Goal: Task Accomplishment & Management: Use online tool/utility

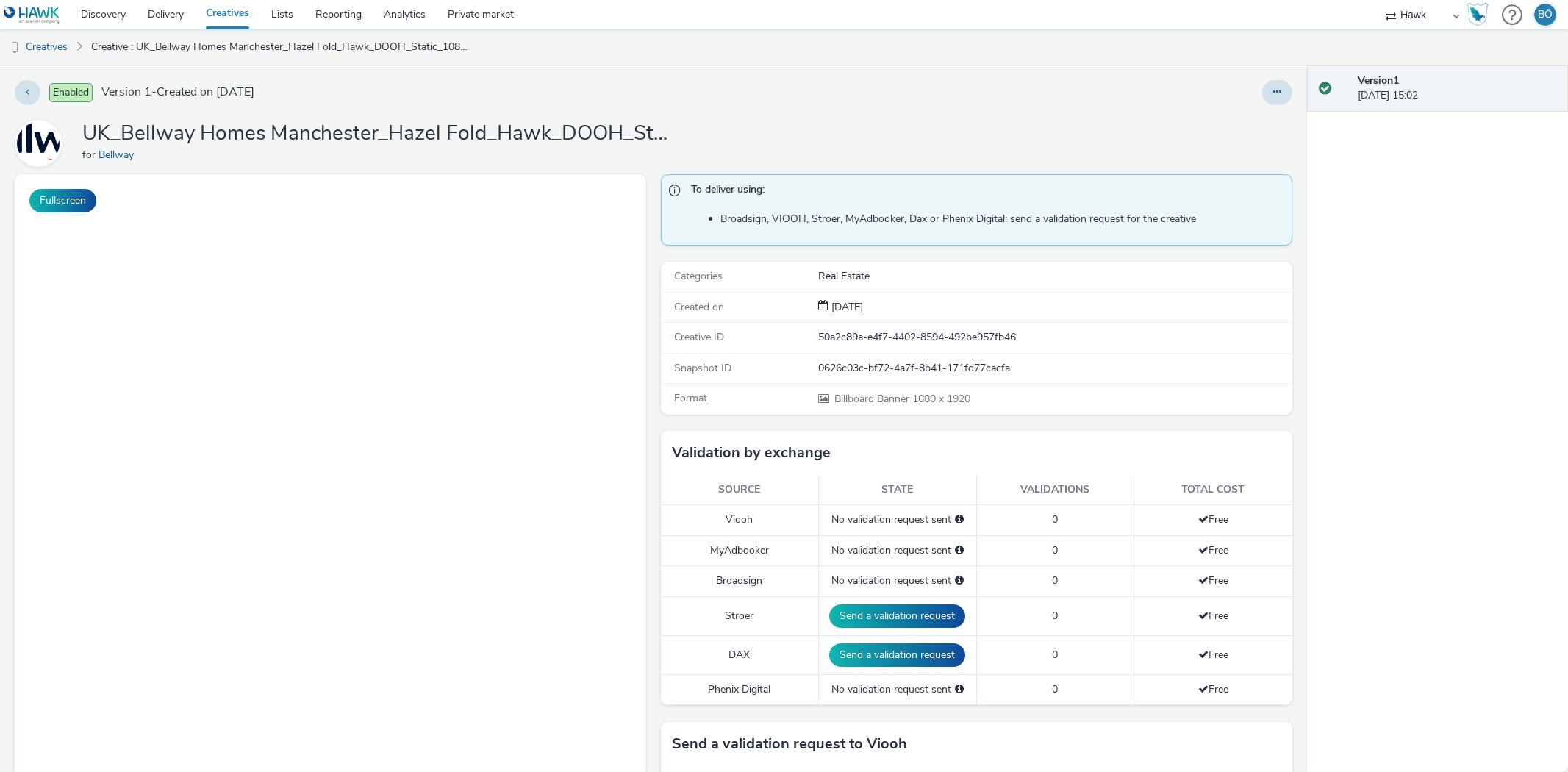
select select "11a7df10-284f-415c-b52a-427acf4c31ae"
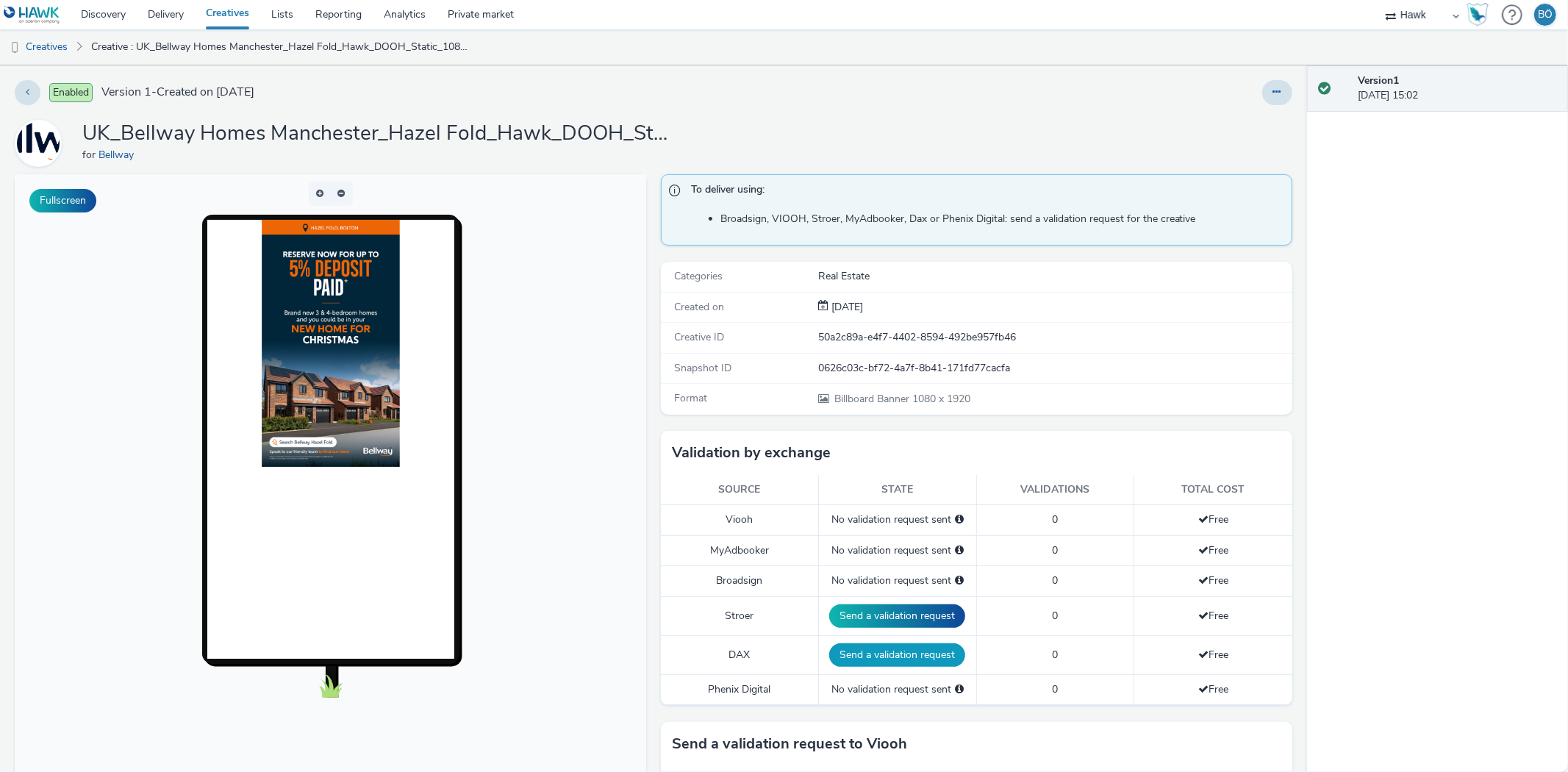
click at [876, 653] on button "Send a validation request" at bounding box center [897, 655] width 136 height 23
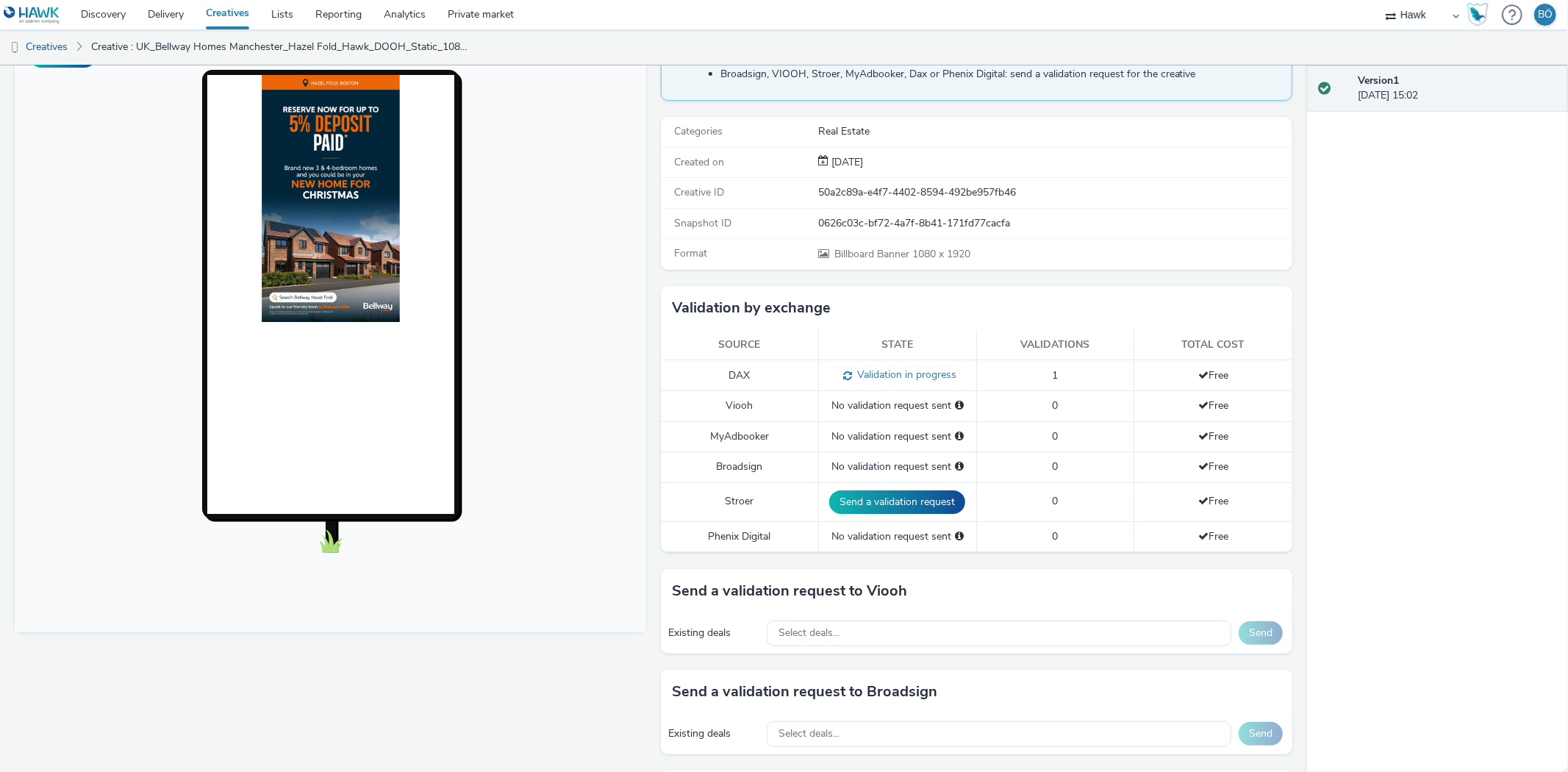
scroll to position [416, 0]
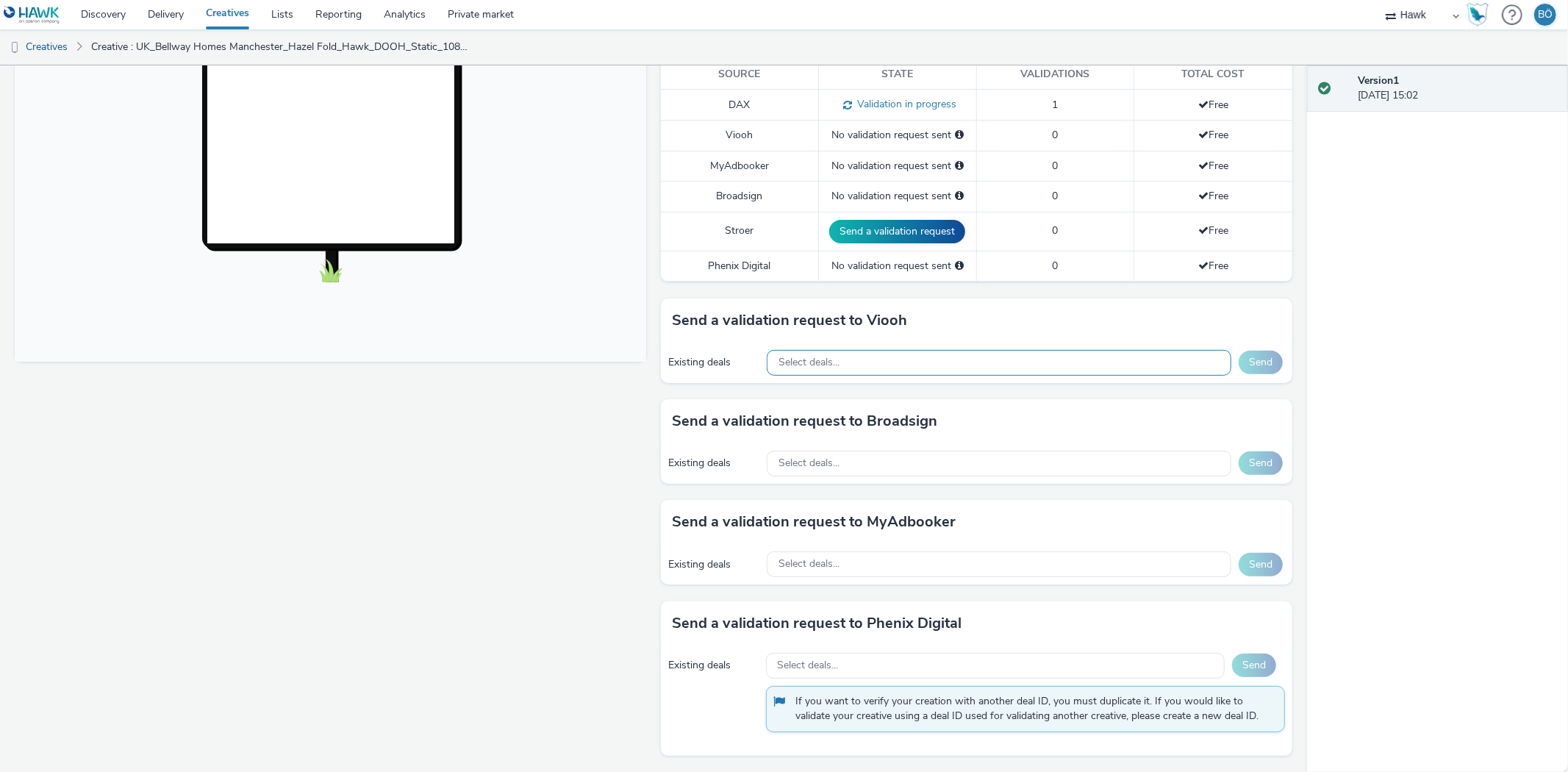
click at [843, 353] on div "Select deals..." at bounding box center [999, 363] width 464 height 26
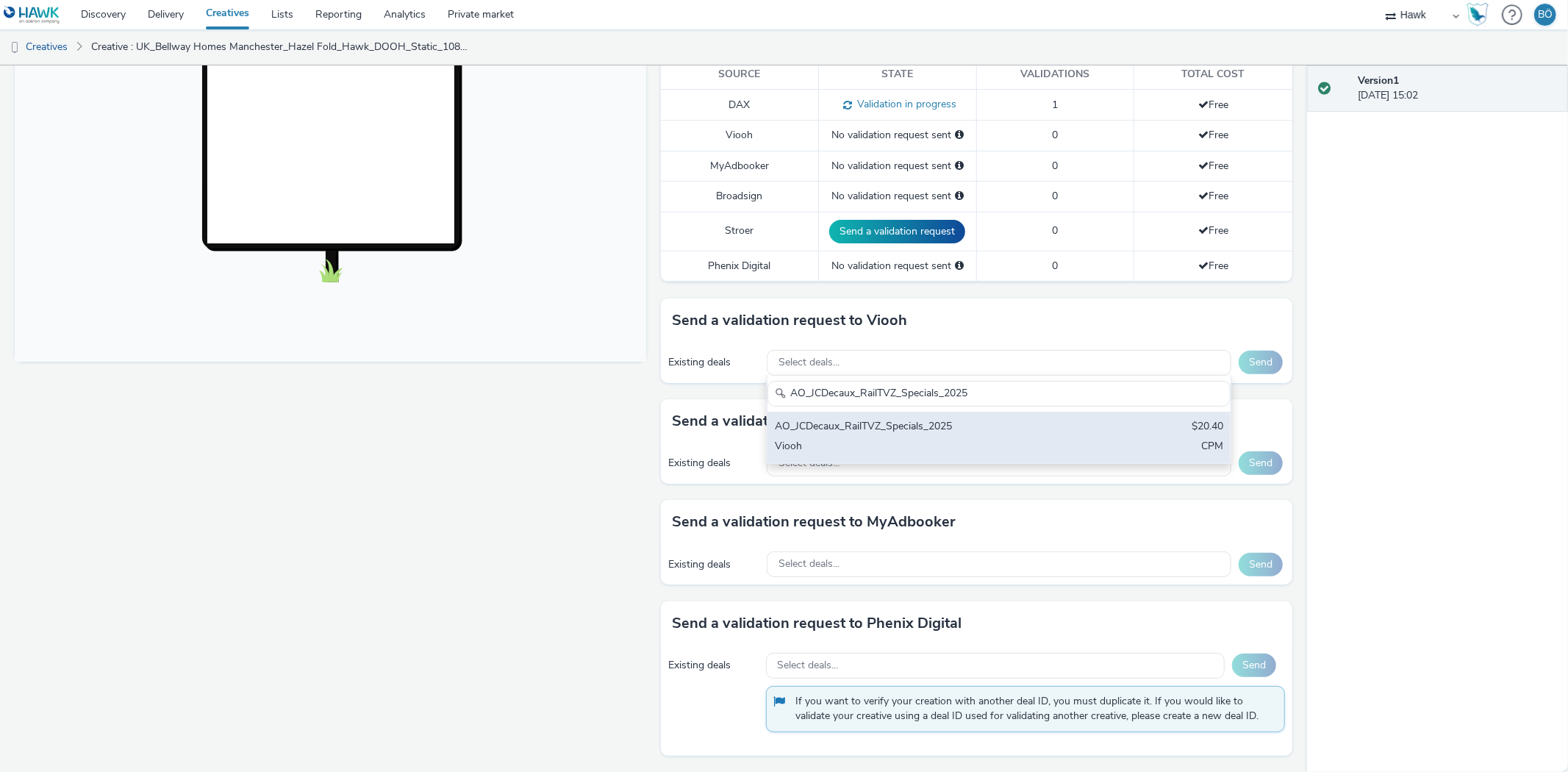
type input "AO_JCDecaux_RailTVZ_Specials_2025"
click at [917, 428] on div "AO_JCDecaux_RailTVZ_Specials_2025" at bounding box center [923, 427] width 297 height 17
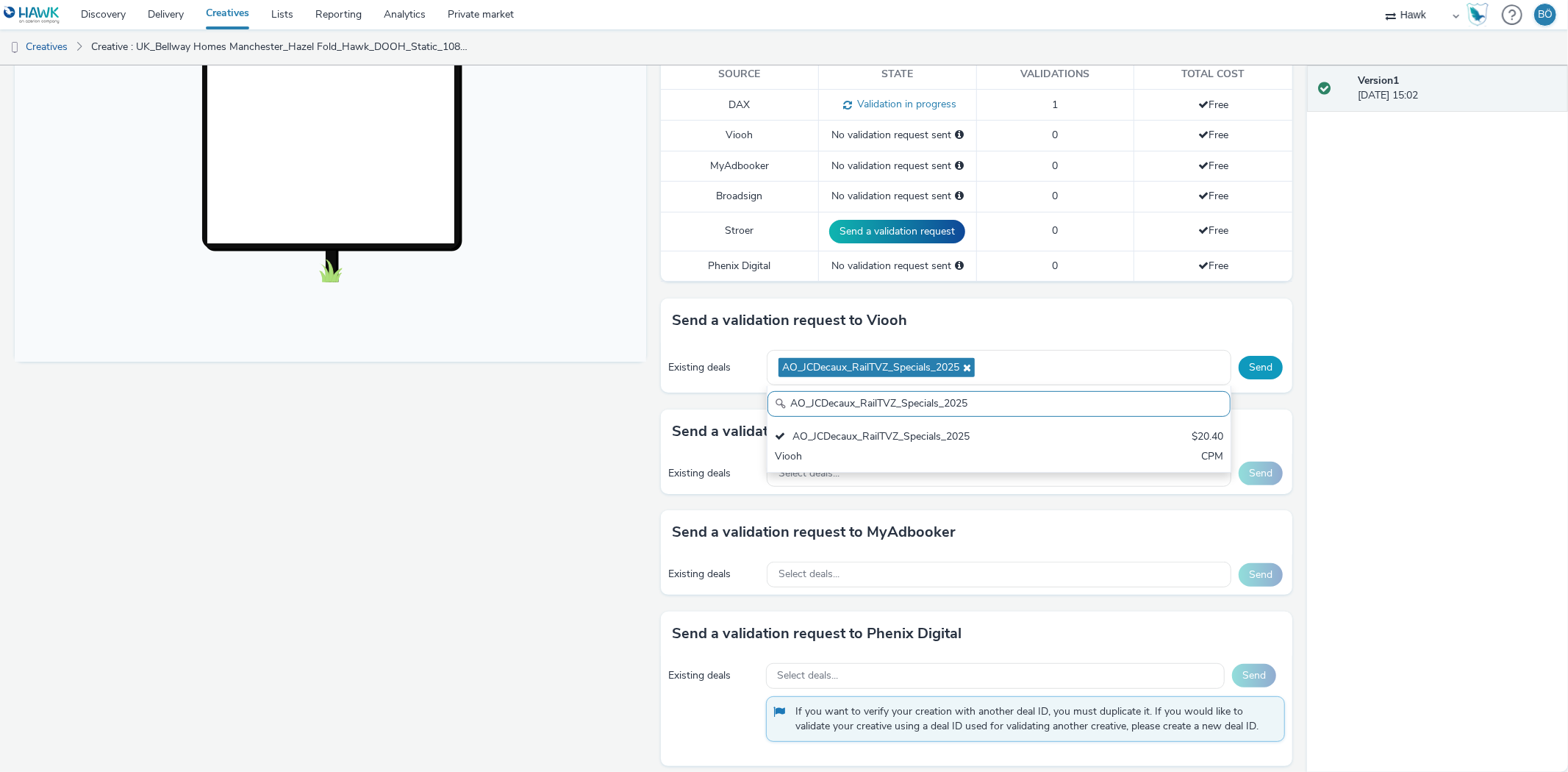
drag, startPoint x: 1267, startPoint y: 365, endPoint x: 1271, endPoint y: 379, distance: 14.6
click at [1267, 364] on button "Send" at bounding box center [1260, 368] width 44 height 23
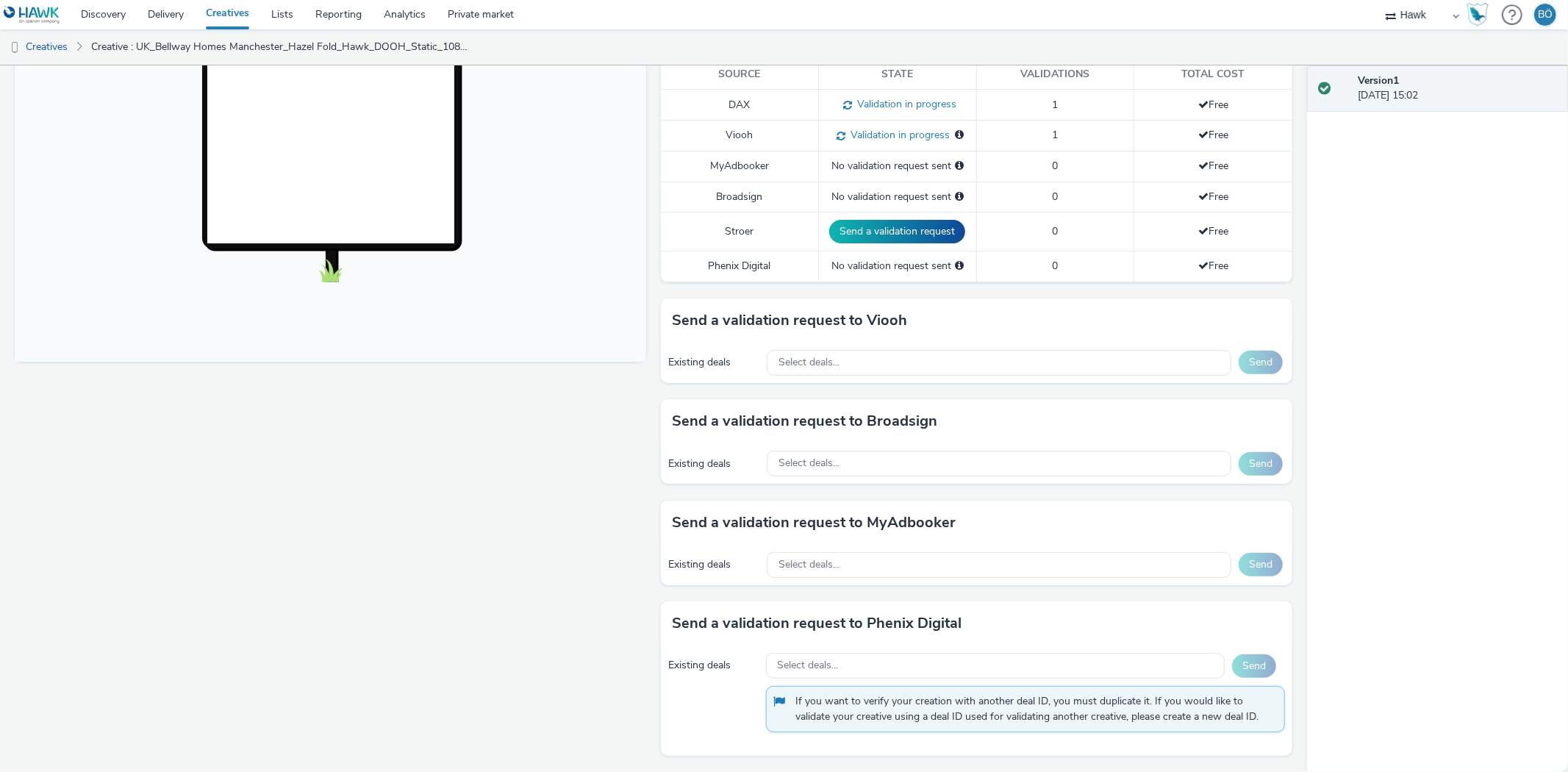
click at [838, 379] on div "Existing deals Select deals... Send" at bounding box center [976, 363] width 631 height 41
click at [839, 361] on div "Select deals..." at bounding box center [999, 363] width 464 height 26
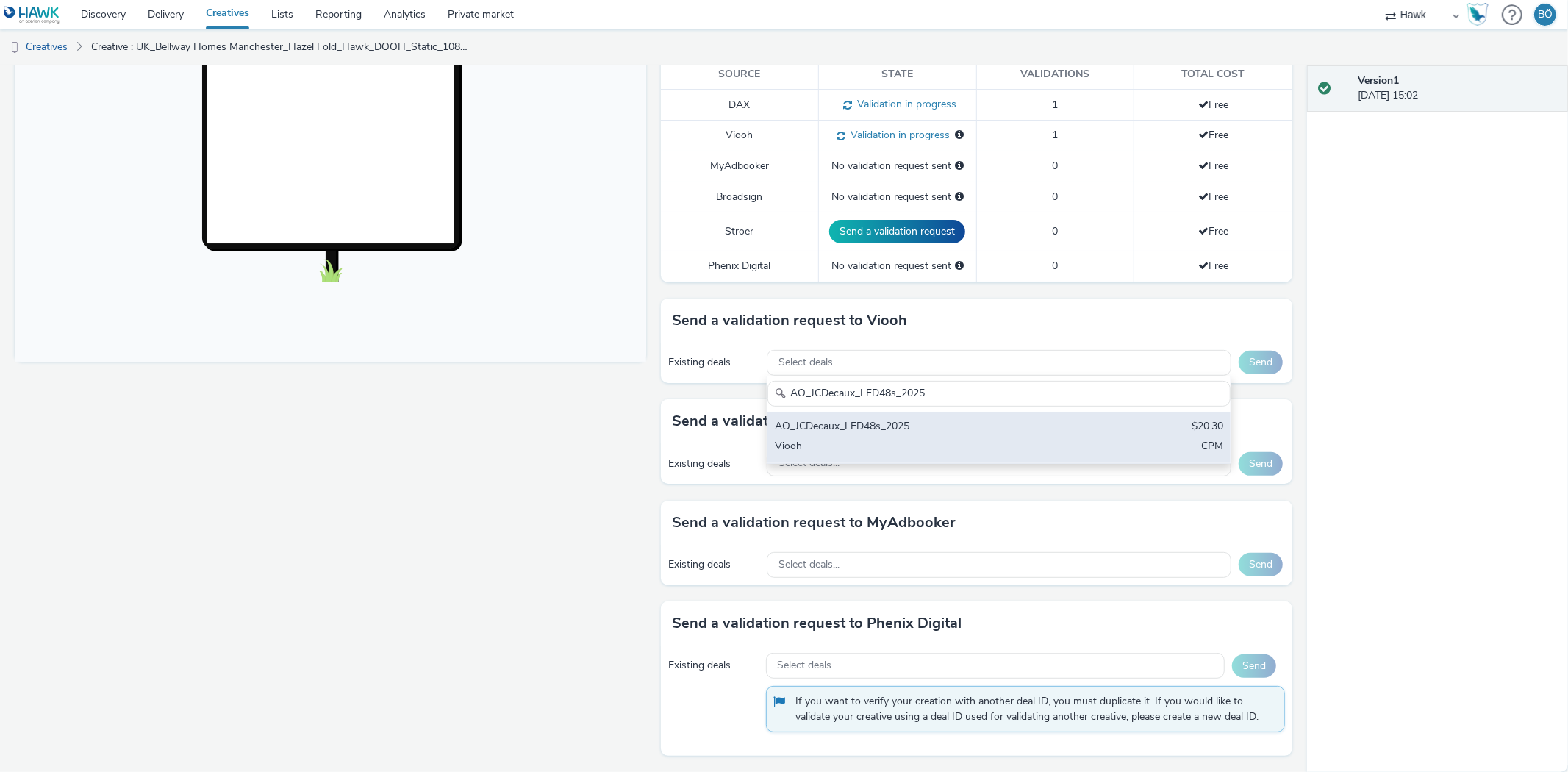
type input "AO_JCDecaux_LFD48s_2025"
click at [851, 424] on div "AO_JCDecaux_LFD48s_2025" at bounding box center [923, 427] width 297 height 17
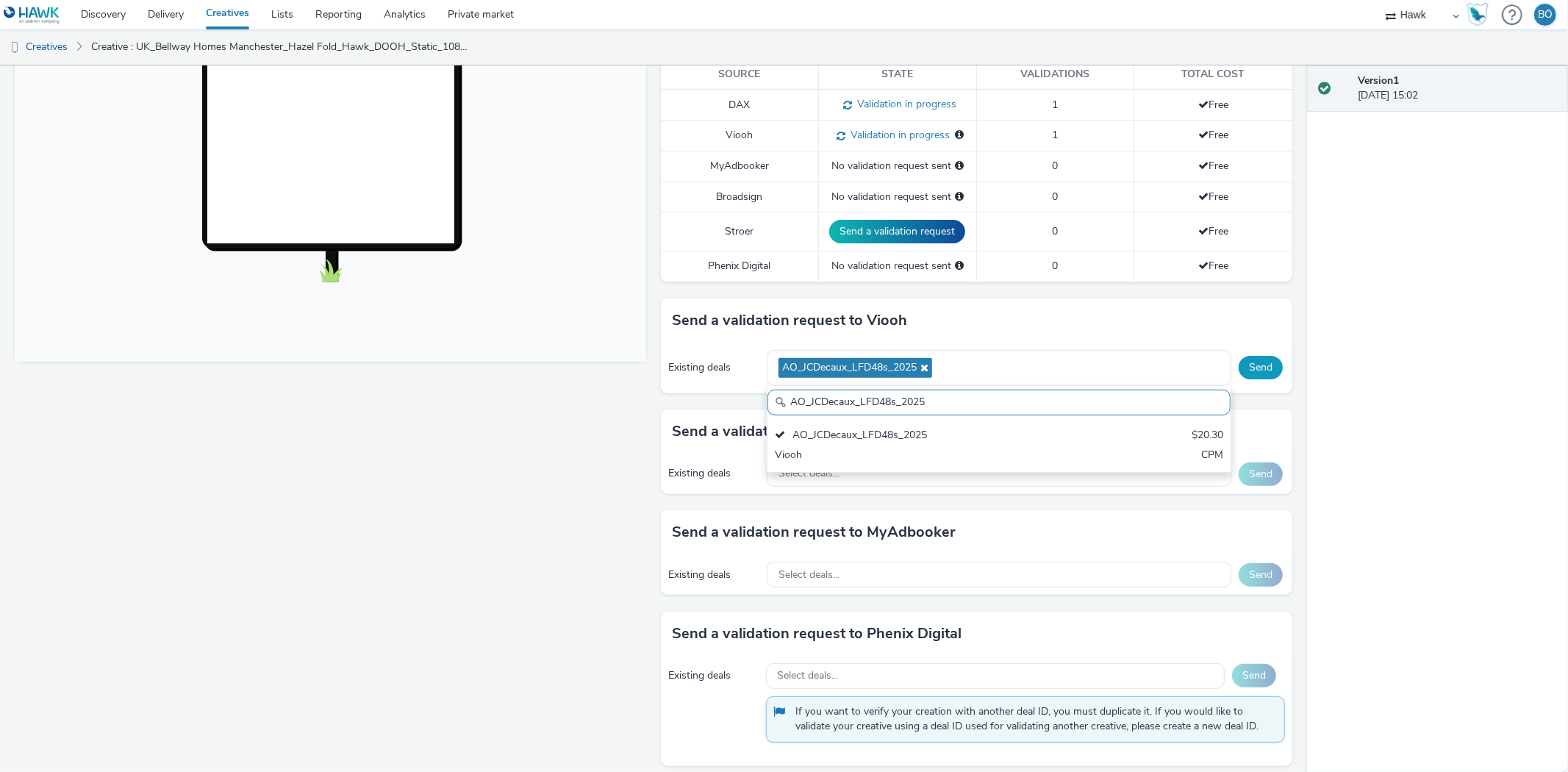
click at [1238, 358] on button "Send" at bounding box center [1260, 368] width 44 height 23
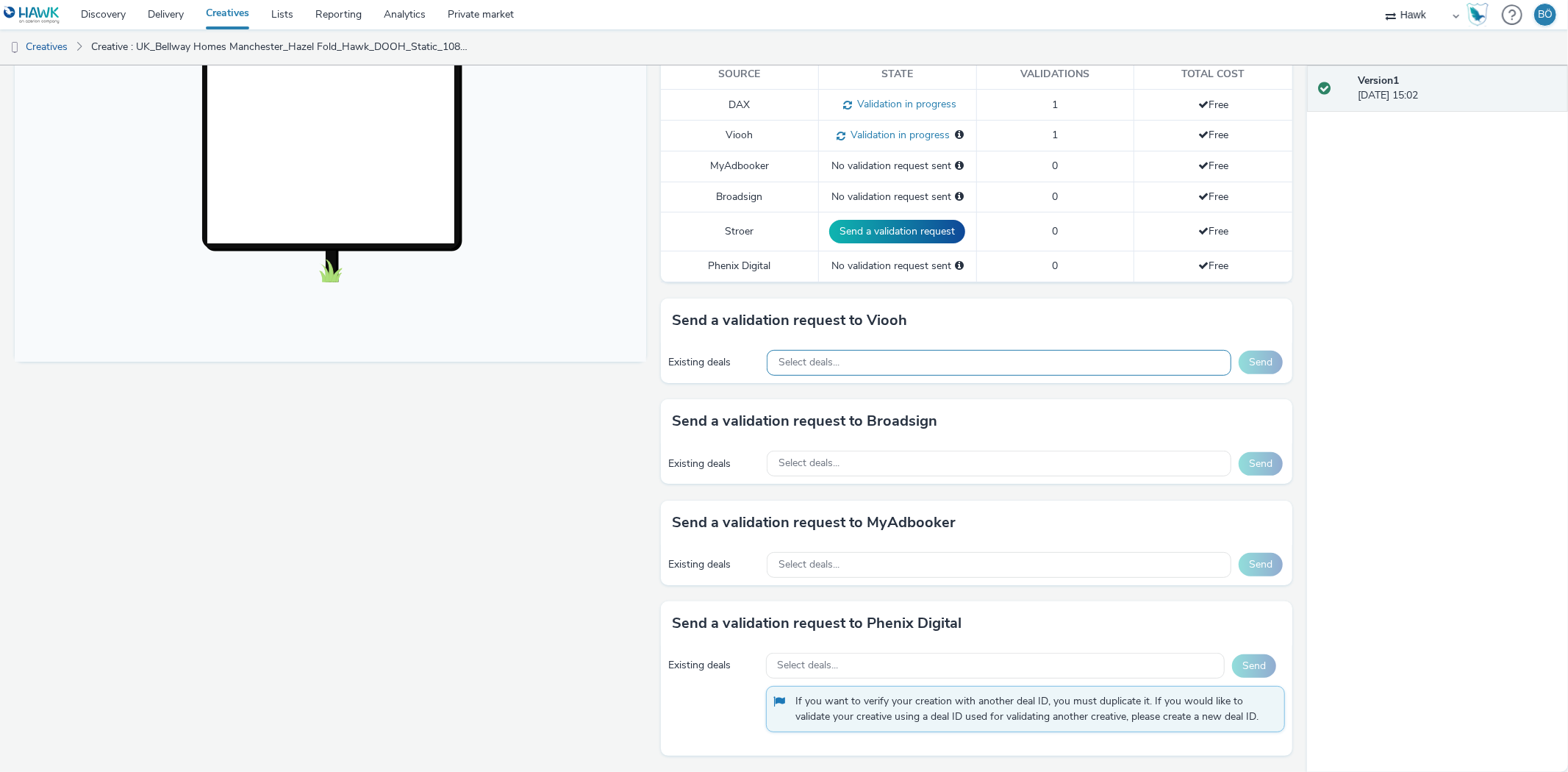
click at [811, 373] on div "Select deals..." at bounding box center [999, 363] width 464 height 26
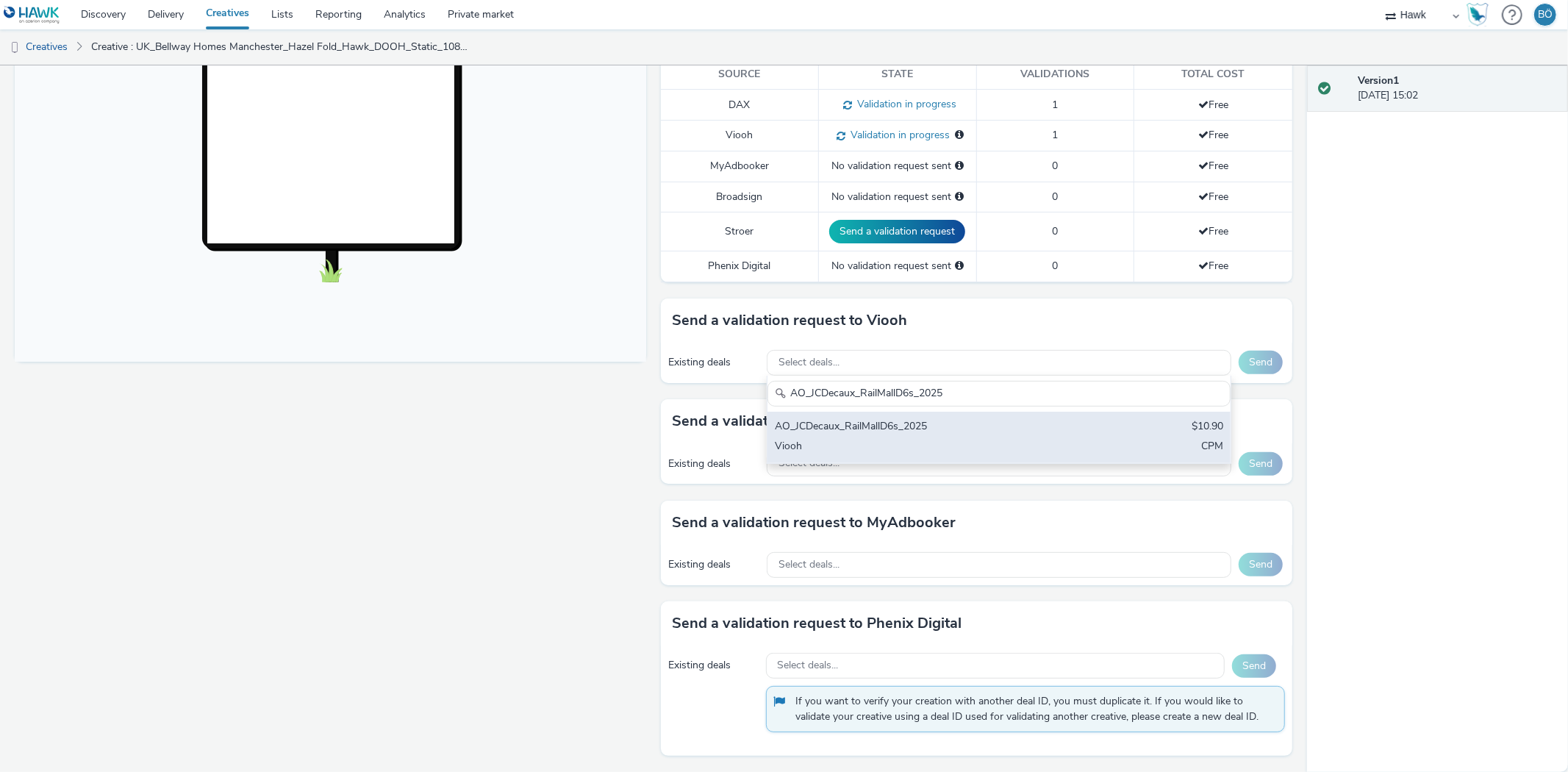
type input "AO_JCDecaux_RailMallD6s_2025"
click at [941, 431] on div "AO_JCDecaux_RailMallD6s_2025" at bounding box center [923, 427] width 297 height 17
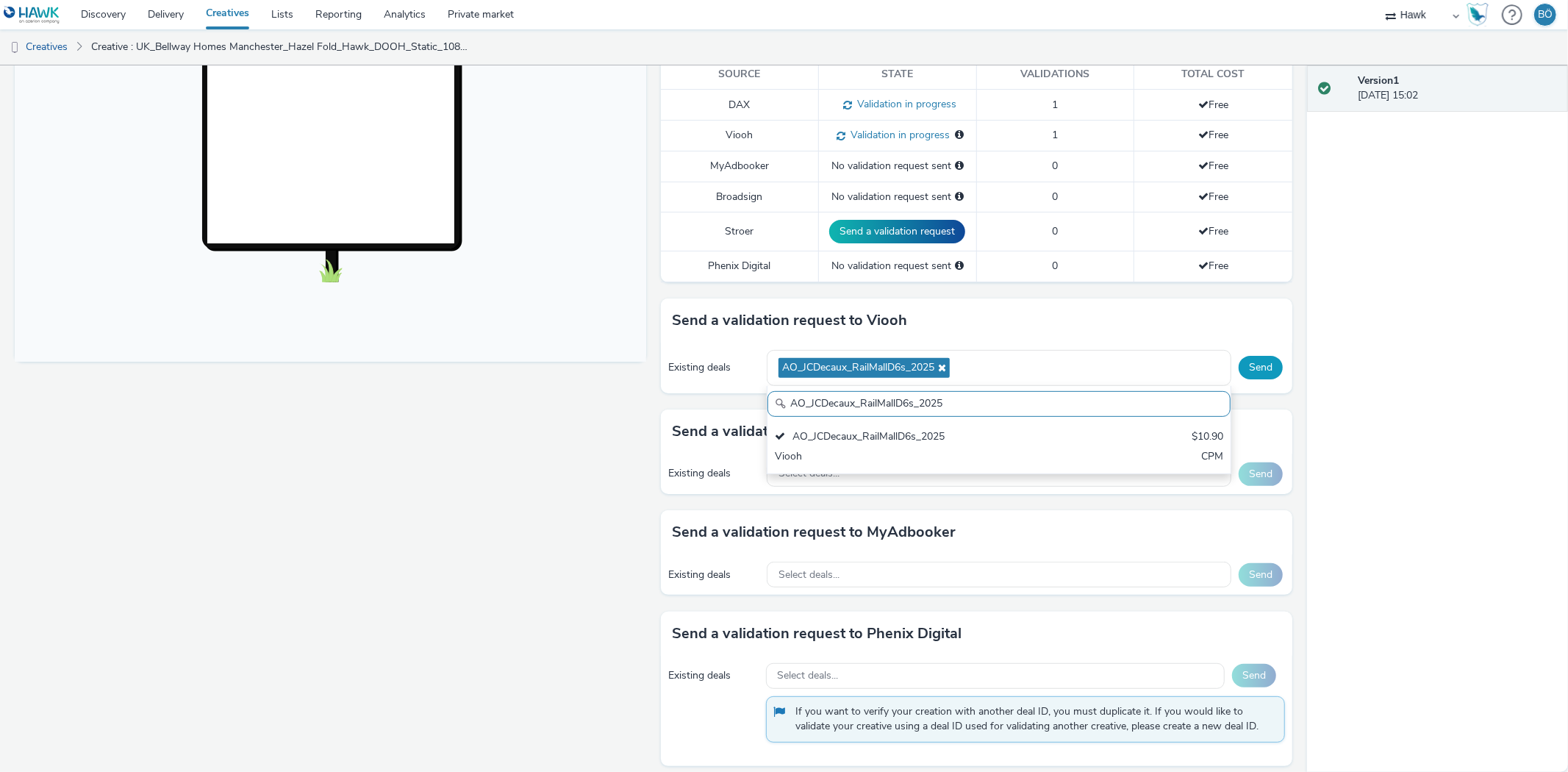
click at [1258, 361] on button "Send" at bounding box center [1260, 368] width 44 height 23
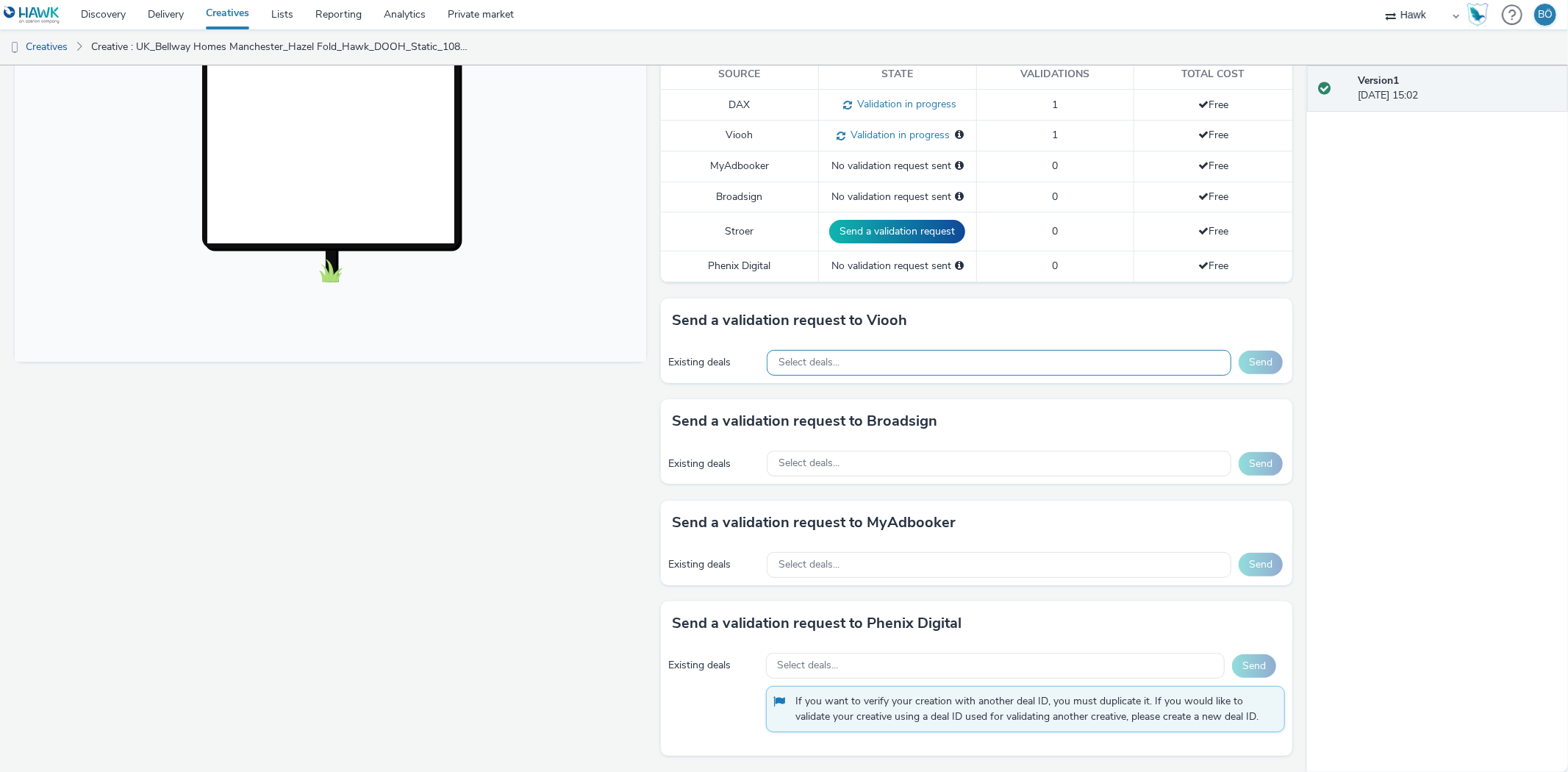
drag, startPoint x: 833, startPoint y: 364, endPoint x: 837, endPoint y: 370, distance: 7.2
click at [833, 363] on span "Select deals..." at bounding box center [809, 363] width 61 height 12
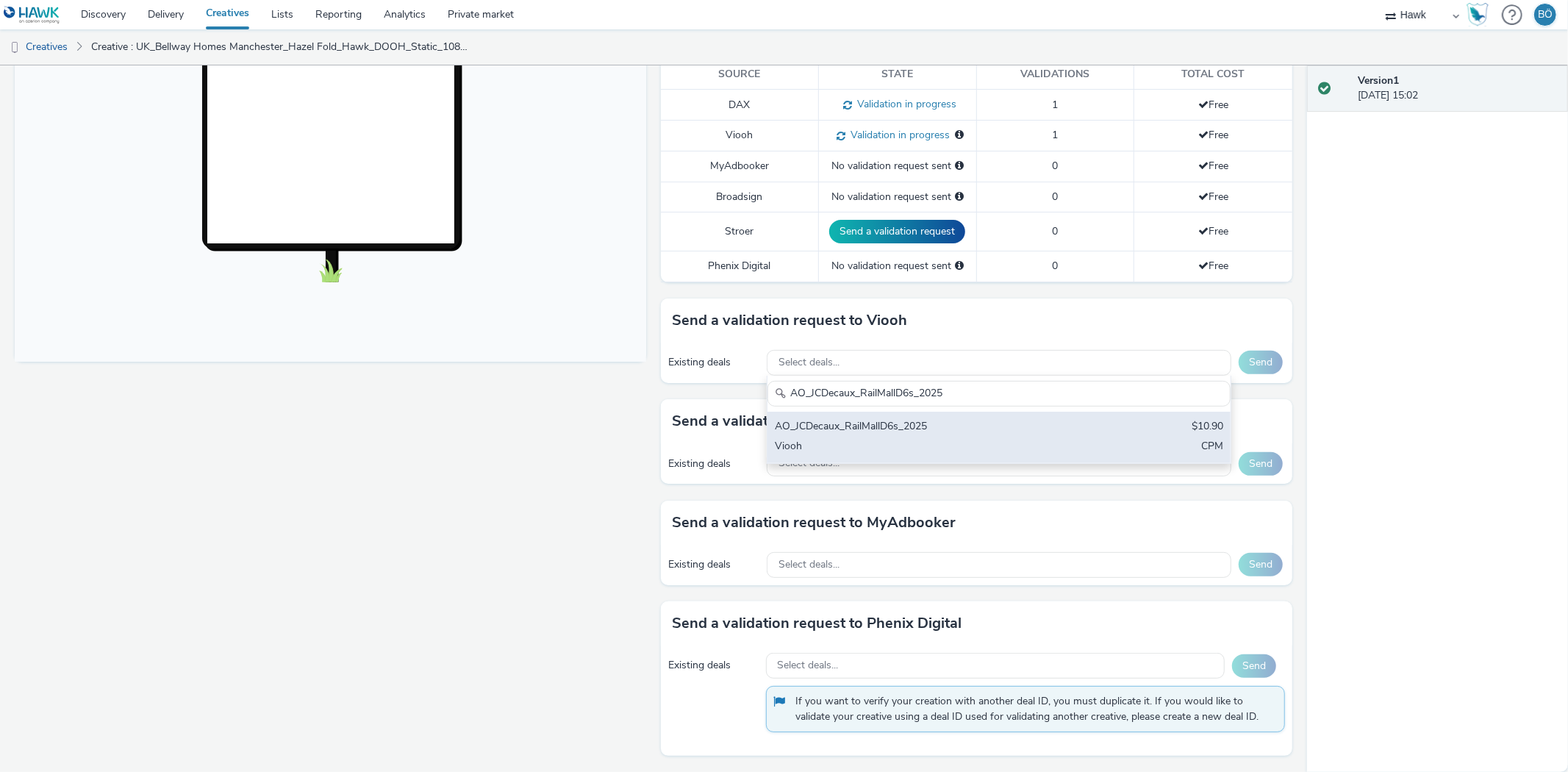
type input "AO_JCDecaux_RailMallD6s_2025"
click at [885, 425] on div "AO_JCDecaux_RailMallD6s_2025" at bounding box center [923, 427] width 297 height 17
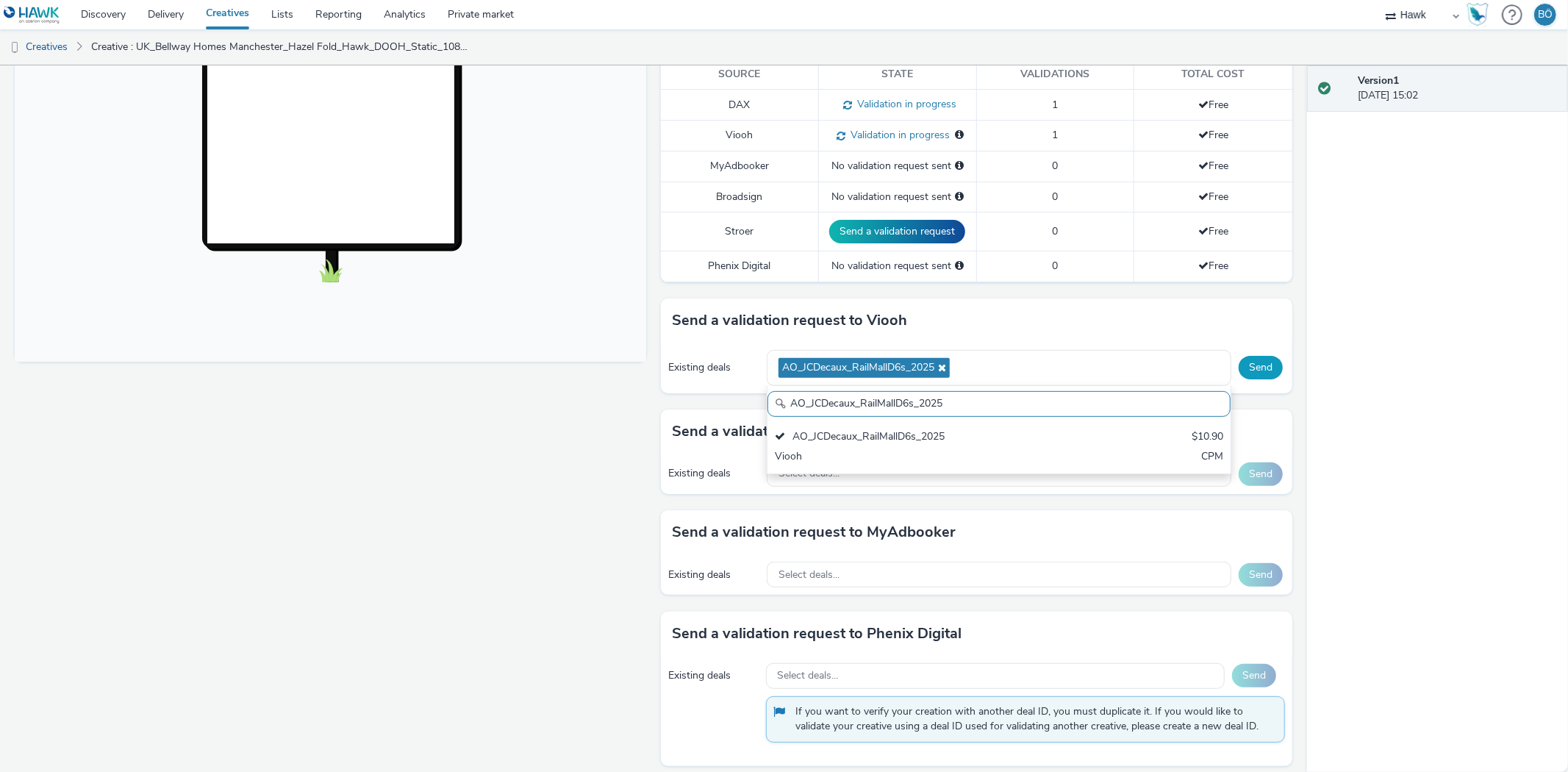
drag, startPoint x: 1199, startPoint y: 377, endPoint x: 1241, endPoint y: 368, distance: 43.0
click at [1210, 373] on div "AO_JCDecaux_RailMallD6s_2025" at bounding box center [999, 369] width 464 height 36
click at [1241, 368] on button "Send" at bounding box center [1260, 368] width 44 height 23
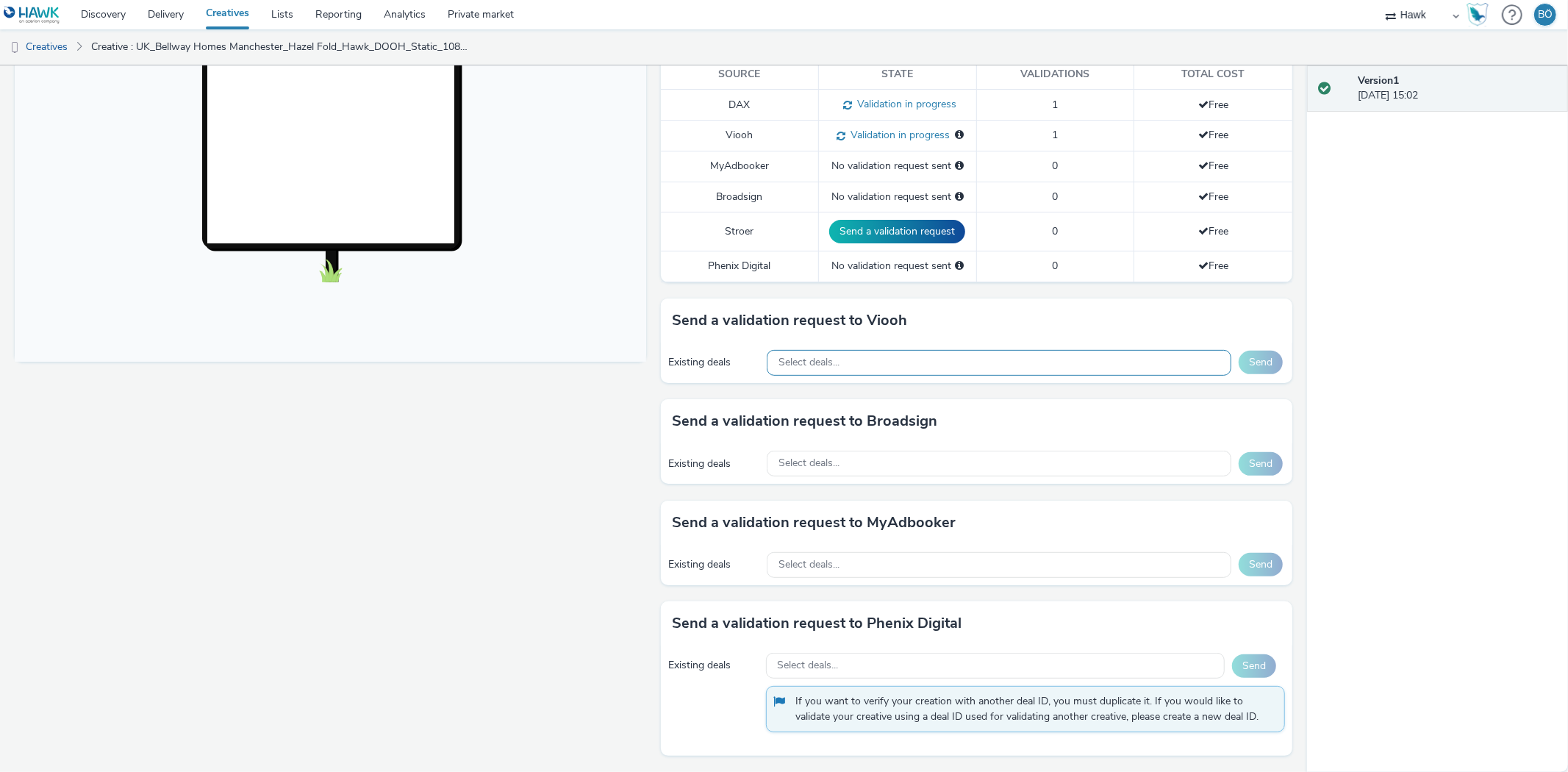
click at [824, 355] on div "Select deals..." at bounding box center [999, 363] width 464 height 26
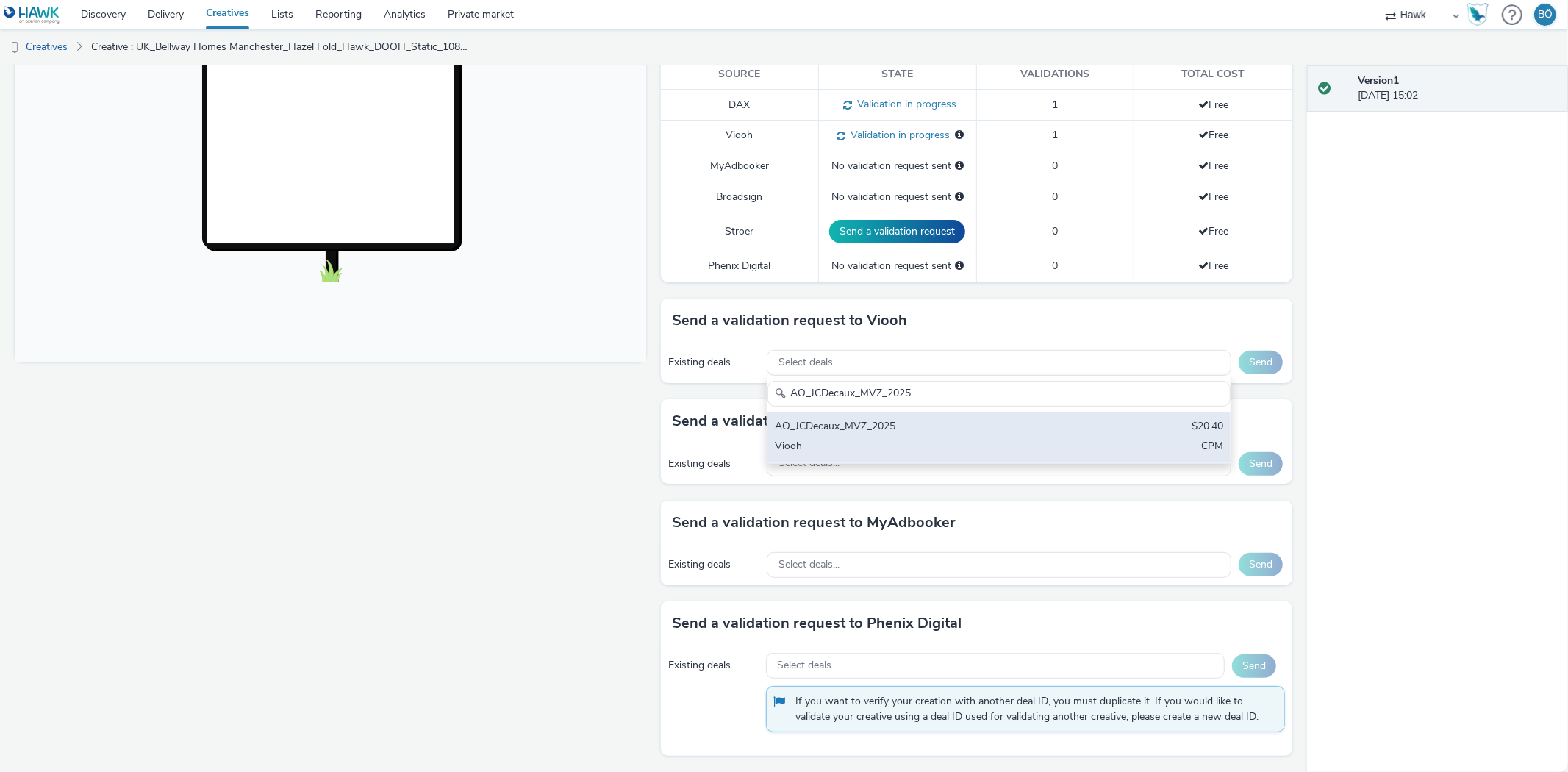
type input "AO_JCDecaux_MVZ_2025"
click at [887, 427] on div "AO_JCDecaux_MVZ_2025" at bounding box center [923, 427] width 297 height 17
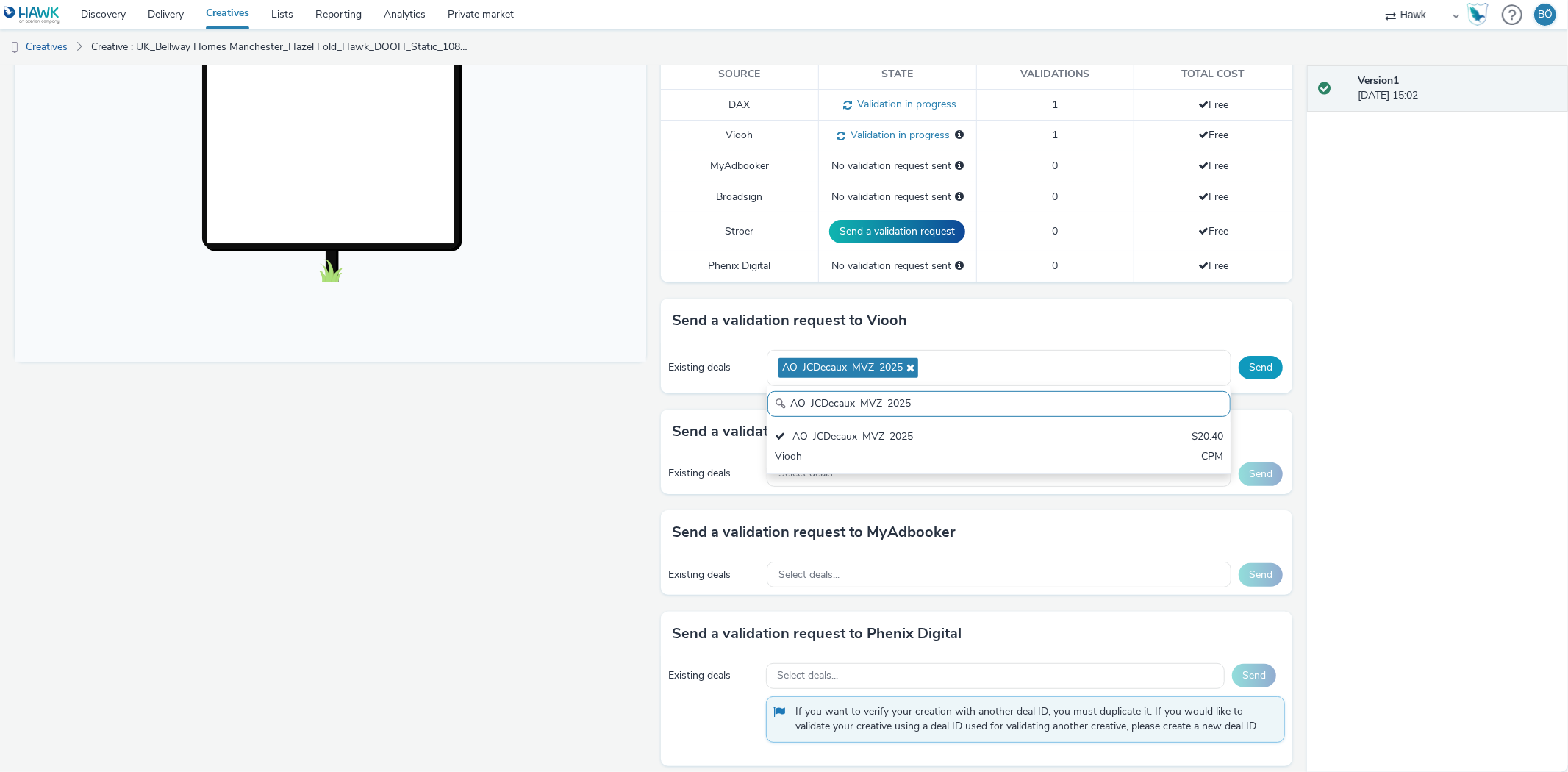
click at [1254, 365] on button "Send" at bounding box center [1260, 368] width 44 height 23
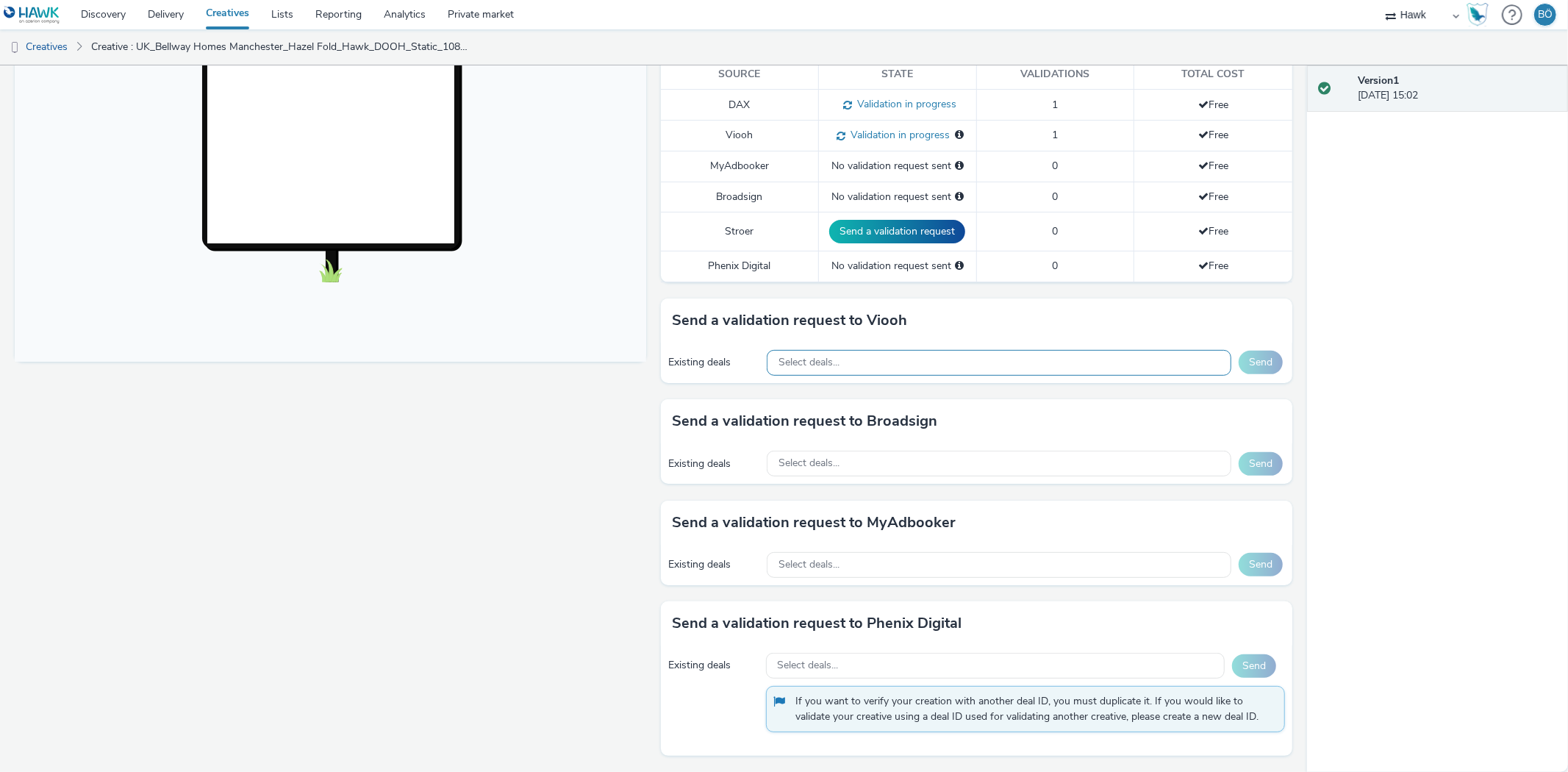
click at [824, 365] on span "Select deals..." at bounding box center [809, 363] width 61 height 12
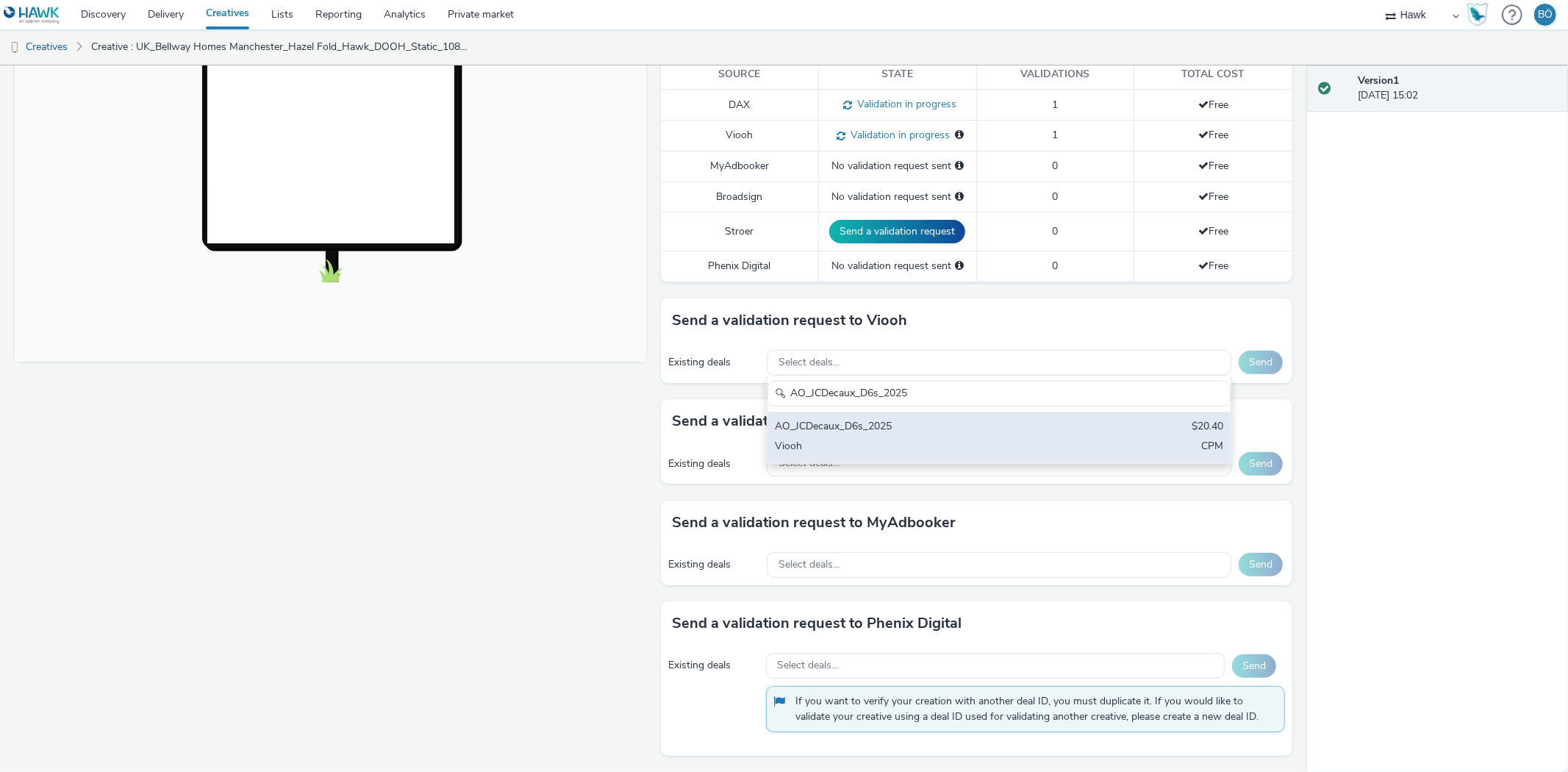
type input "AO_JCDecaux_D6s_2025"
click at [881, 434] on div "AO_JCDecaux_D6s_2025" at bounding box center [923, 427] width 297 height 17
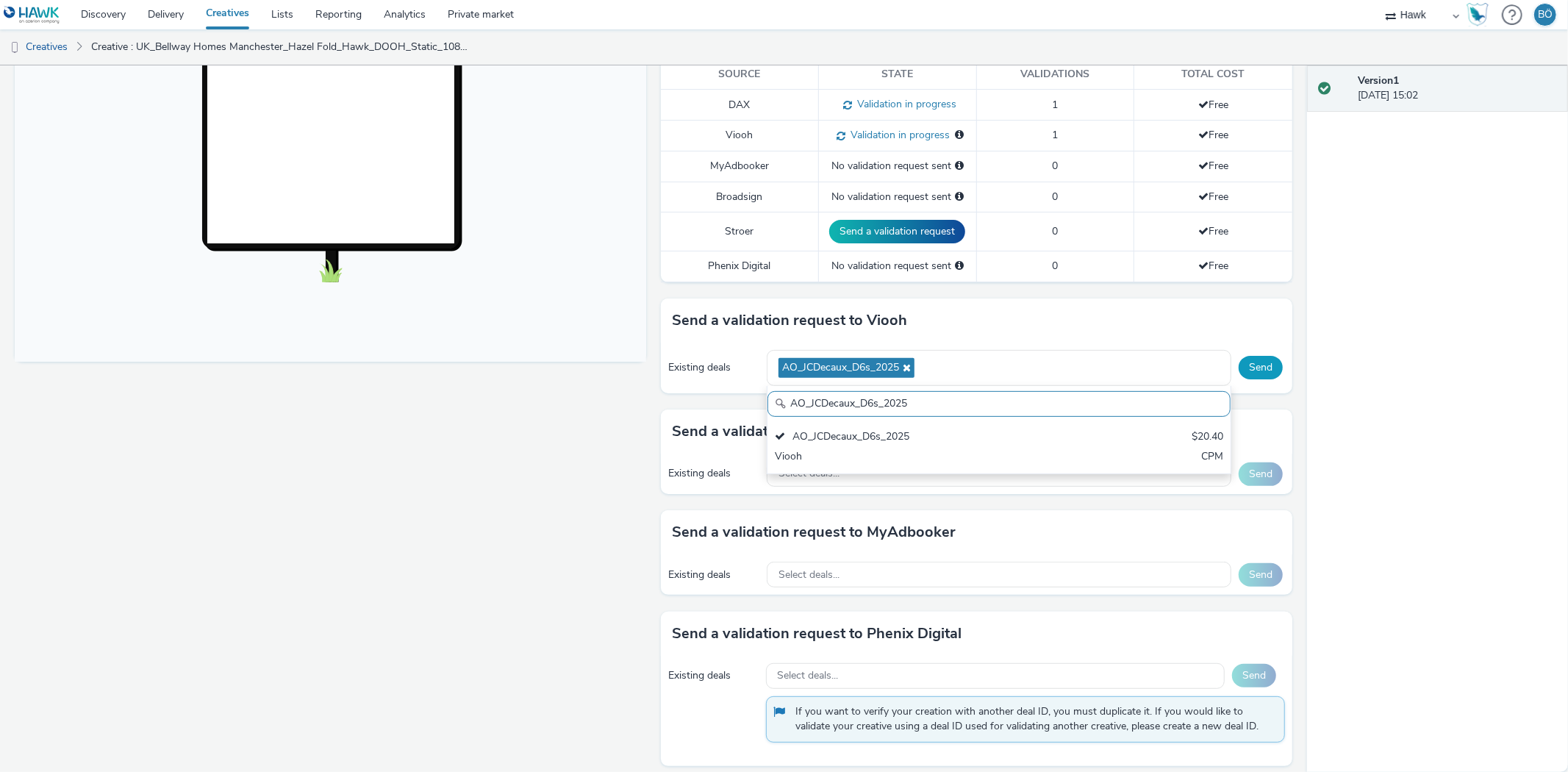
click at [1241, 372] on button "Send" at bounding box center [1260, 368] width 44 height 23
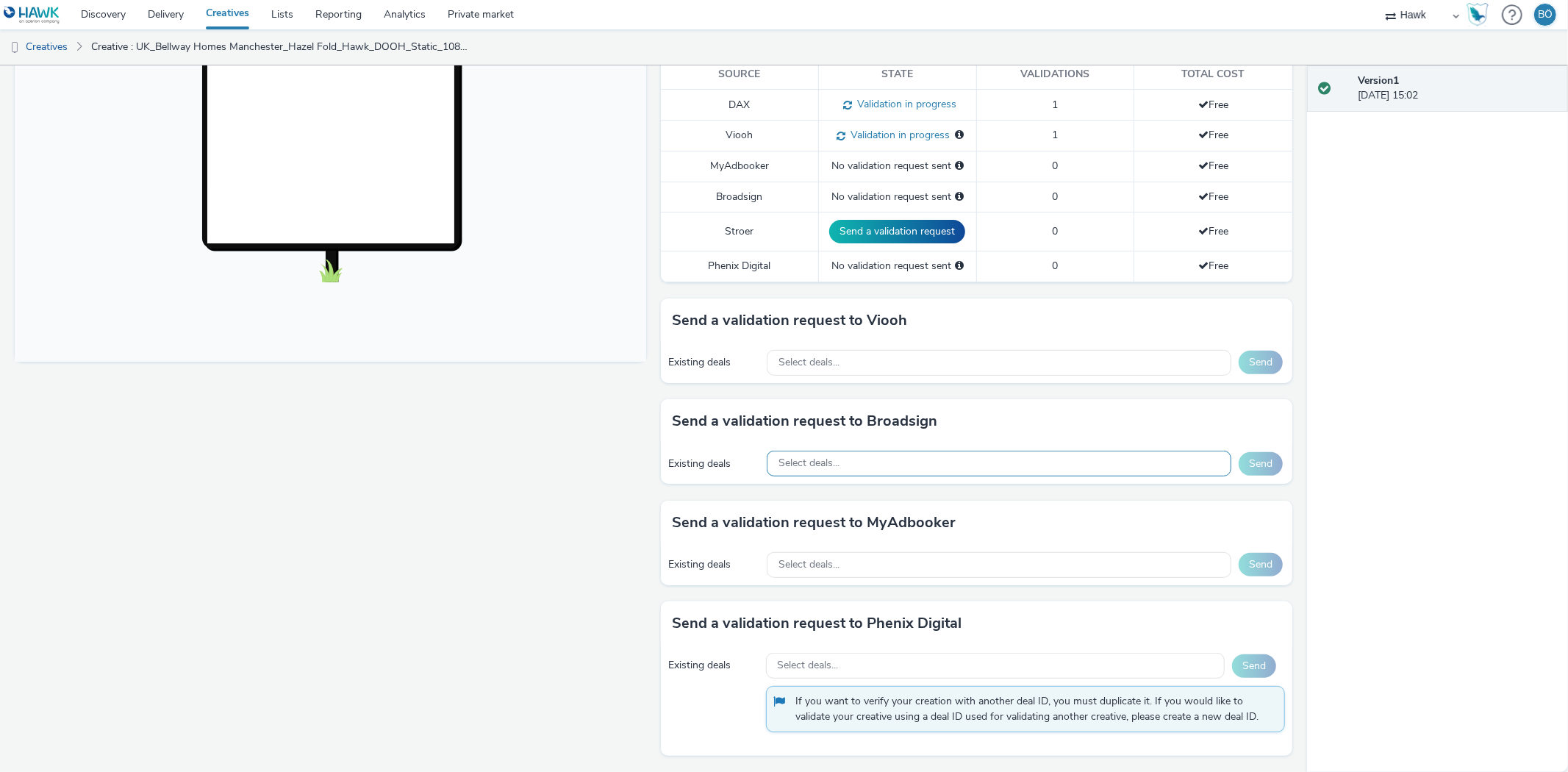
click at [848, 453] on div "Select deals..." at bounding box center [999, 463] width 464 height 26
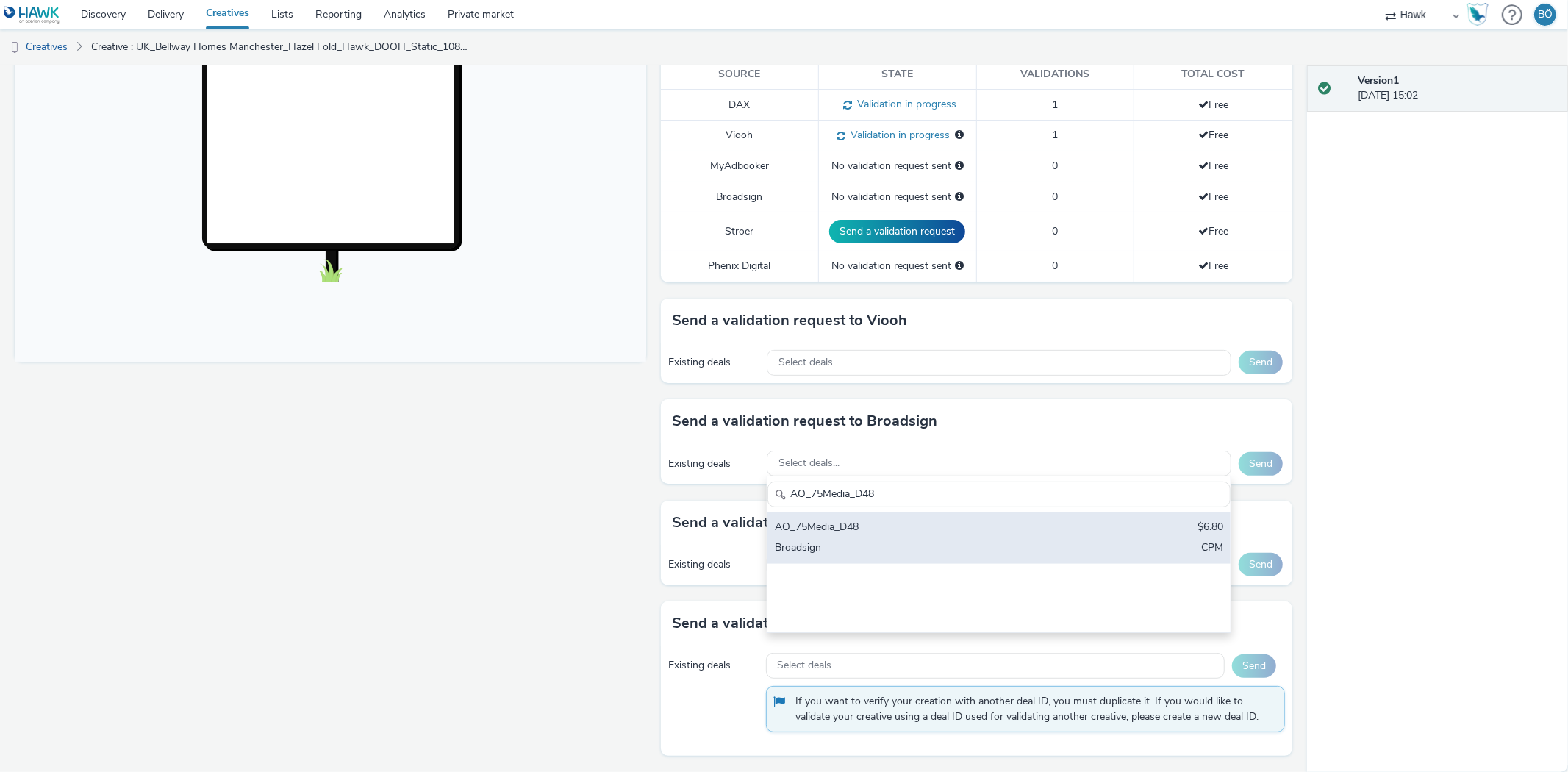
type input "AO_75Media_D48"
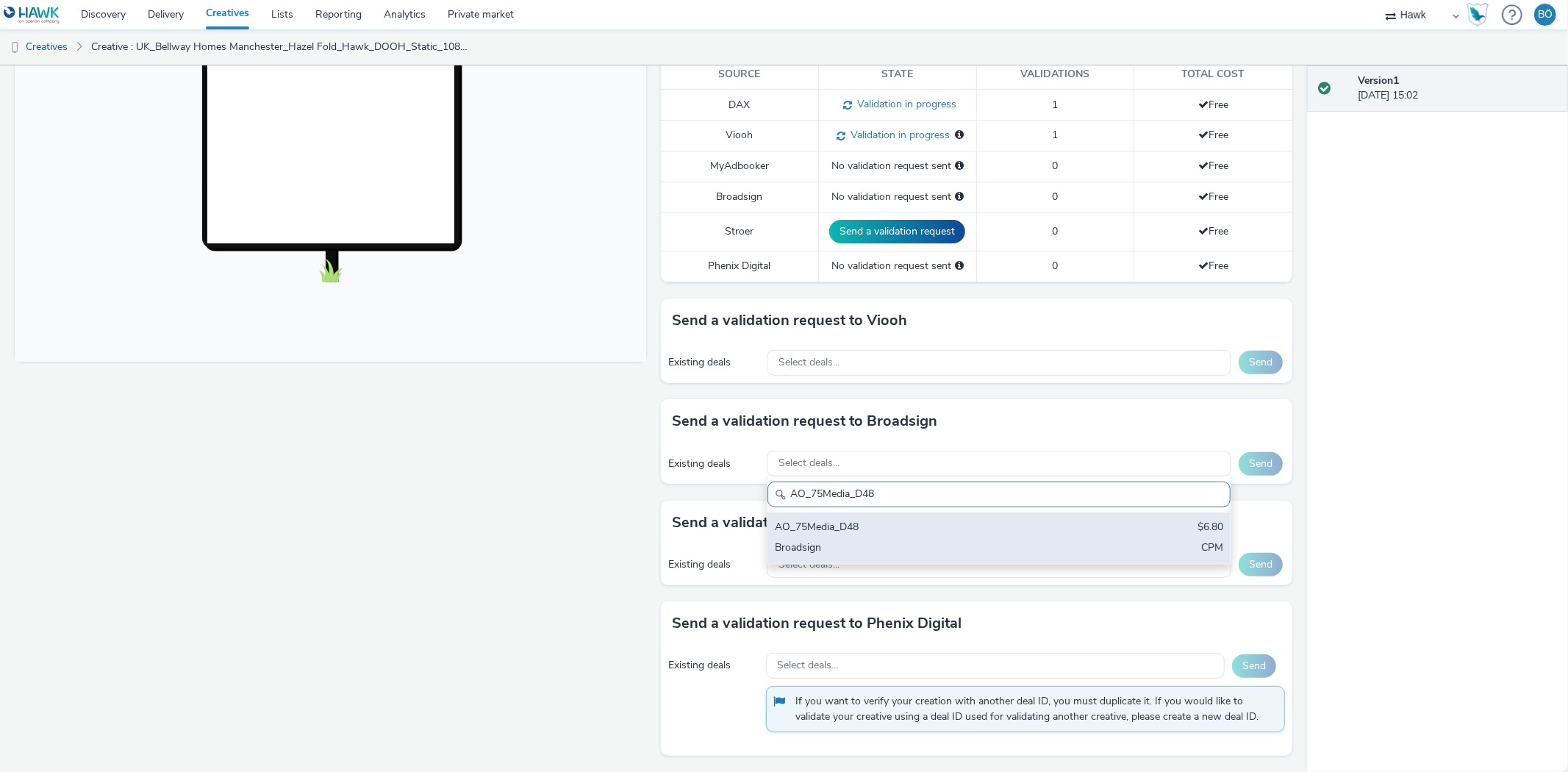
click at [931, 520] on div "AO_75Media_D48" at bounding box center [923, 528] width 297 height 17
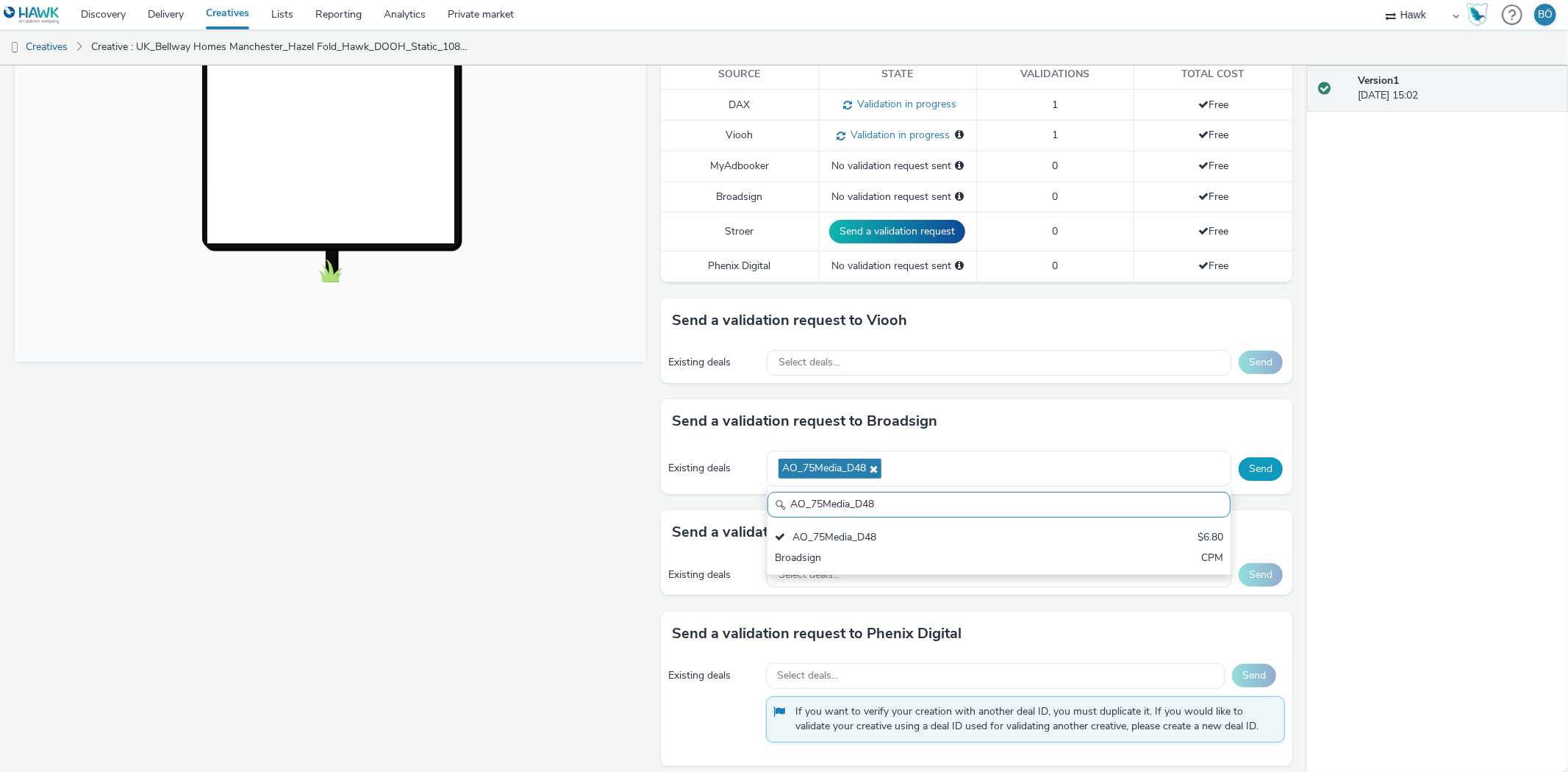
click at [1241, 469] on button "Send" at bounding box center [1260, 469] width 44 height 23
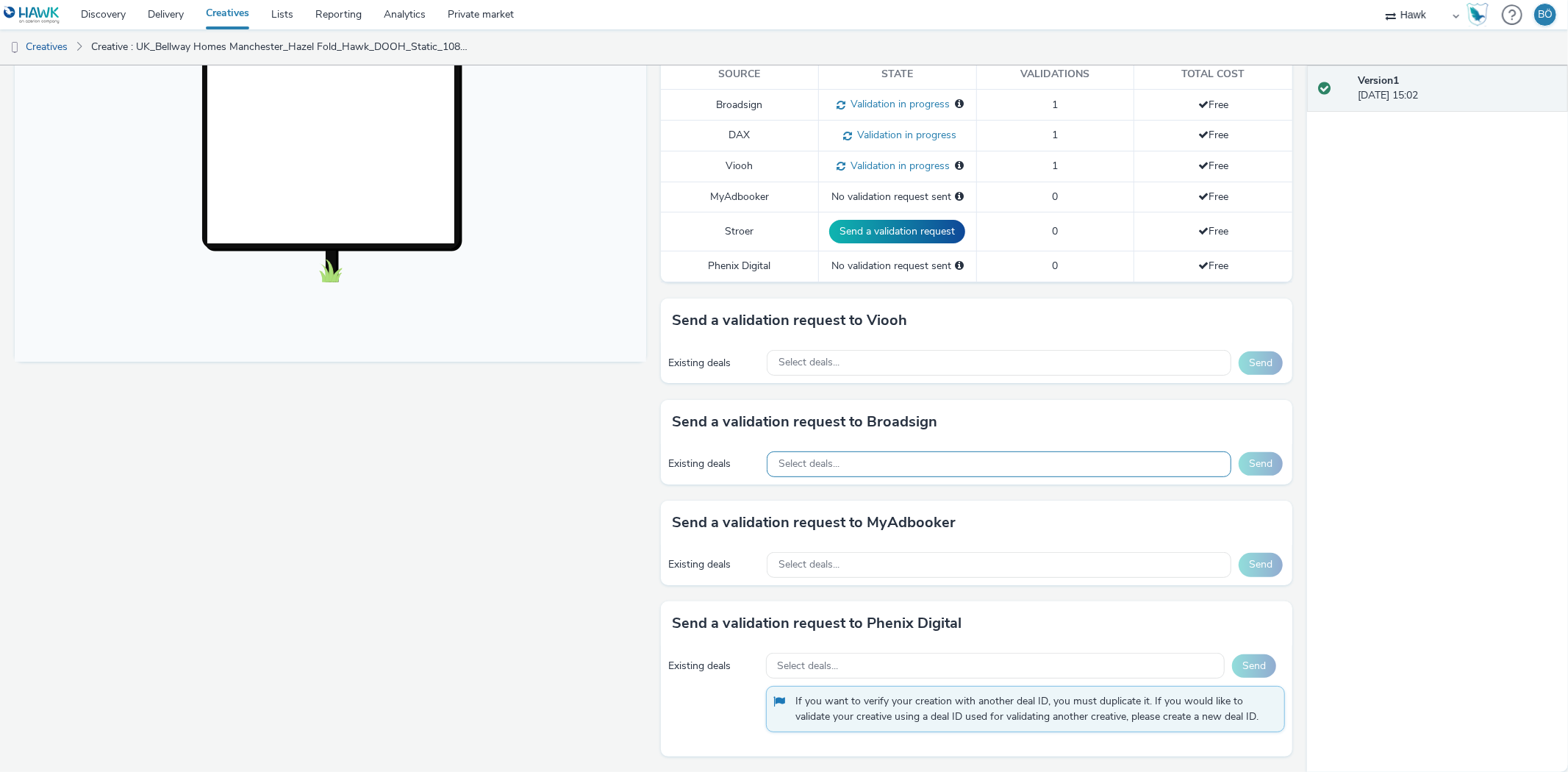
click at [848, 457] on div "Select deals..." at bounding box center [999, 464] width 464 height 26
paste input "AO_Broadsign_Boomerang_Gyms"
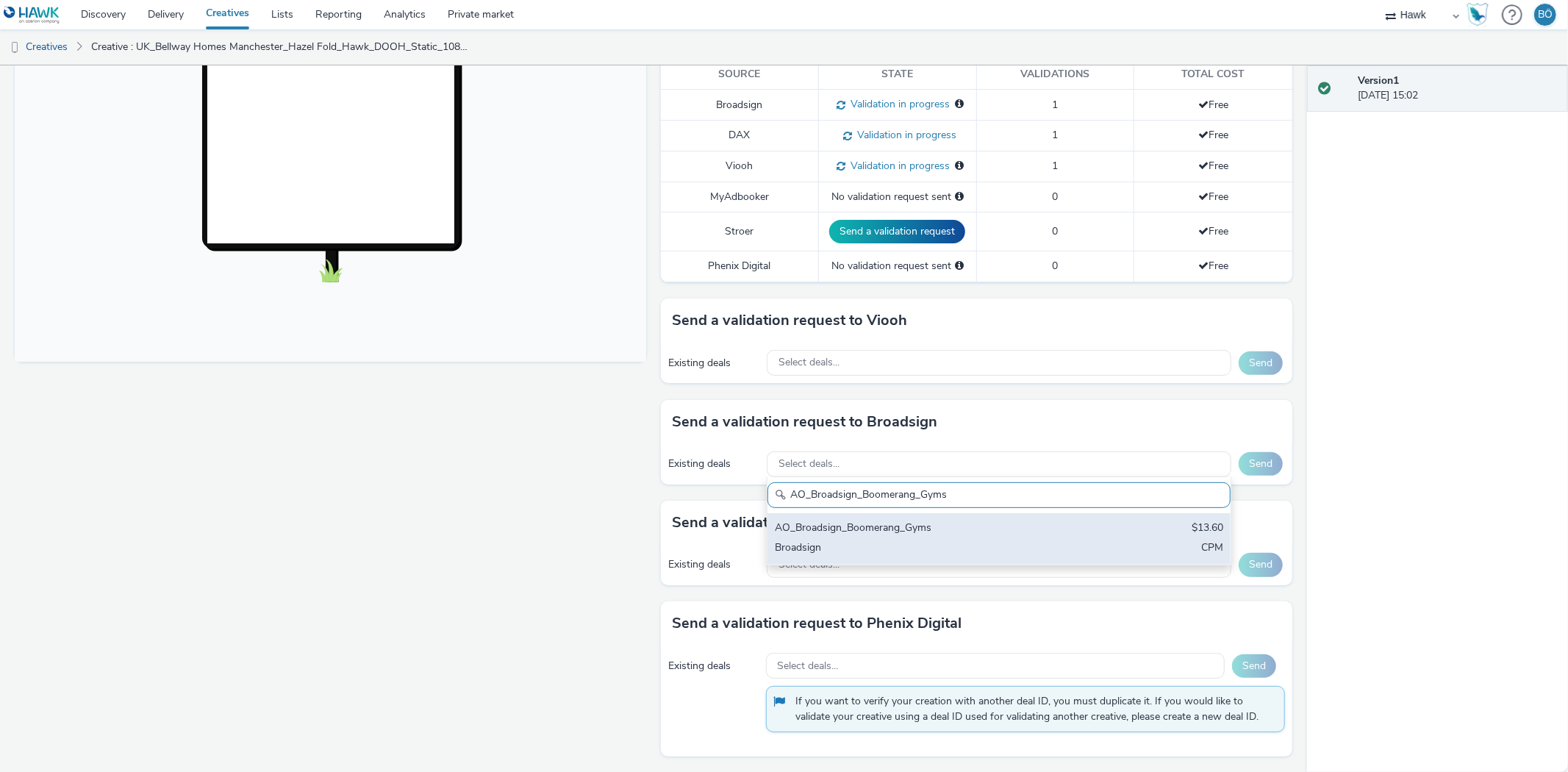
type input "AO_Broadsign_Boomerang_Gyms"
click at [903, 522] on div "AO_Broadsign_Boomerang_Gyms" at bounding box center [923, 529] width 297 height 17
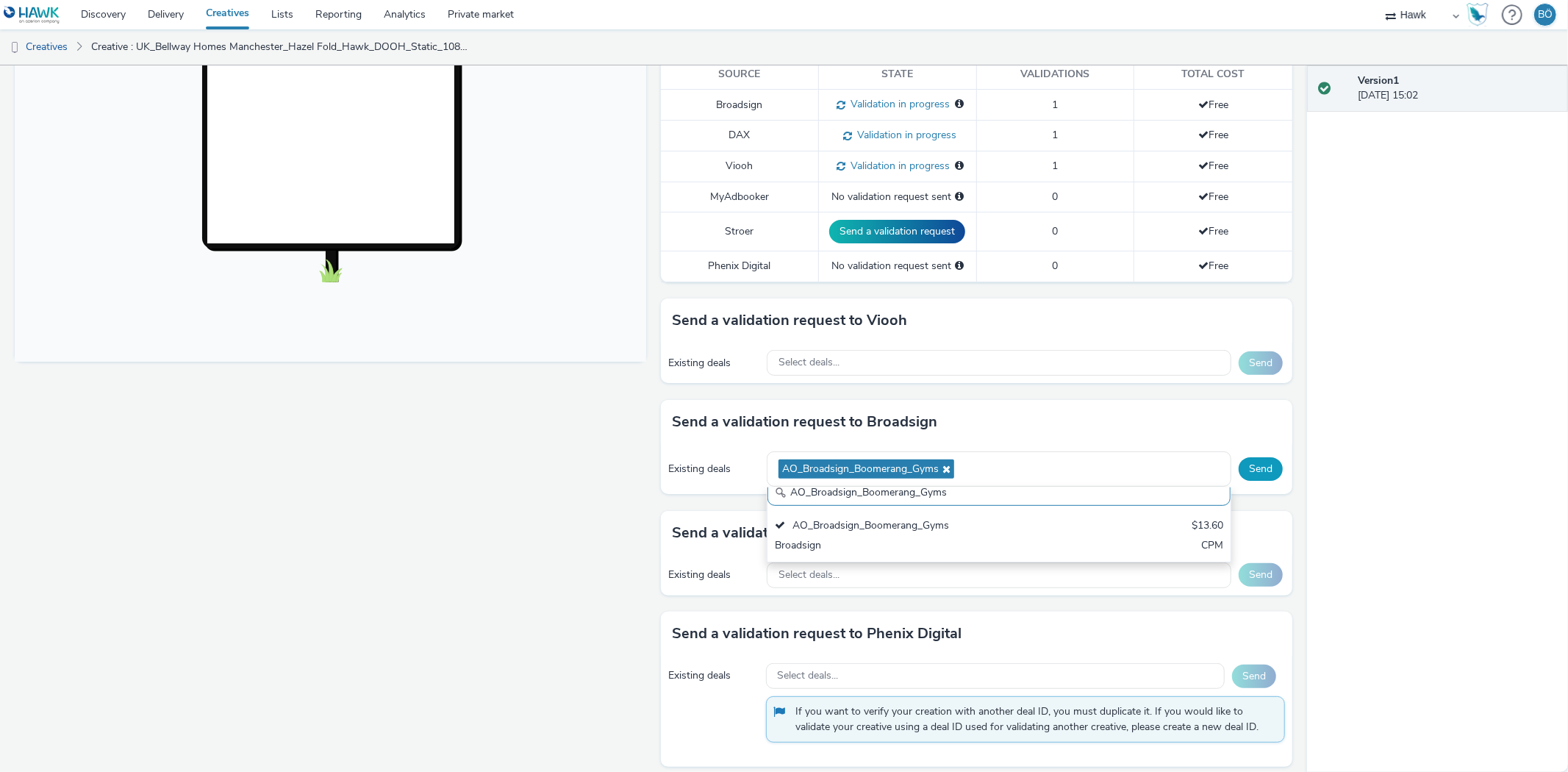
click at [1257, 469] on button "Send" at bounding box center [1260, 469] width 44 height 23
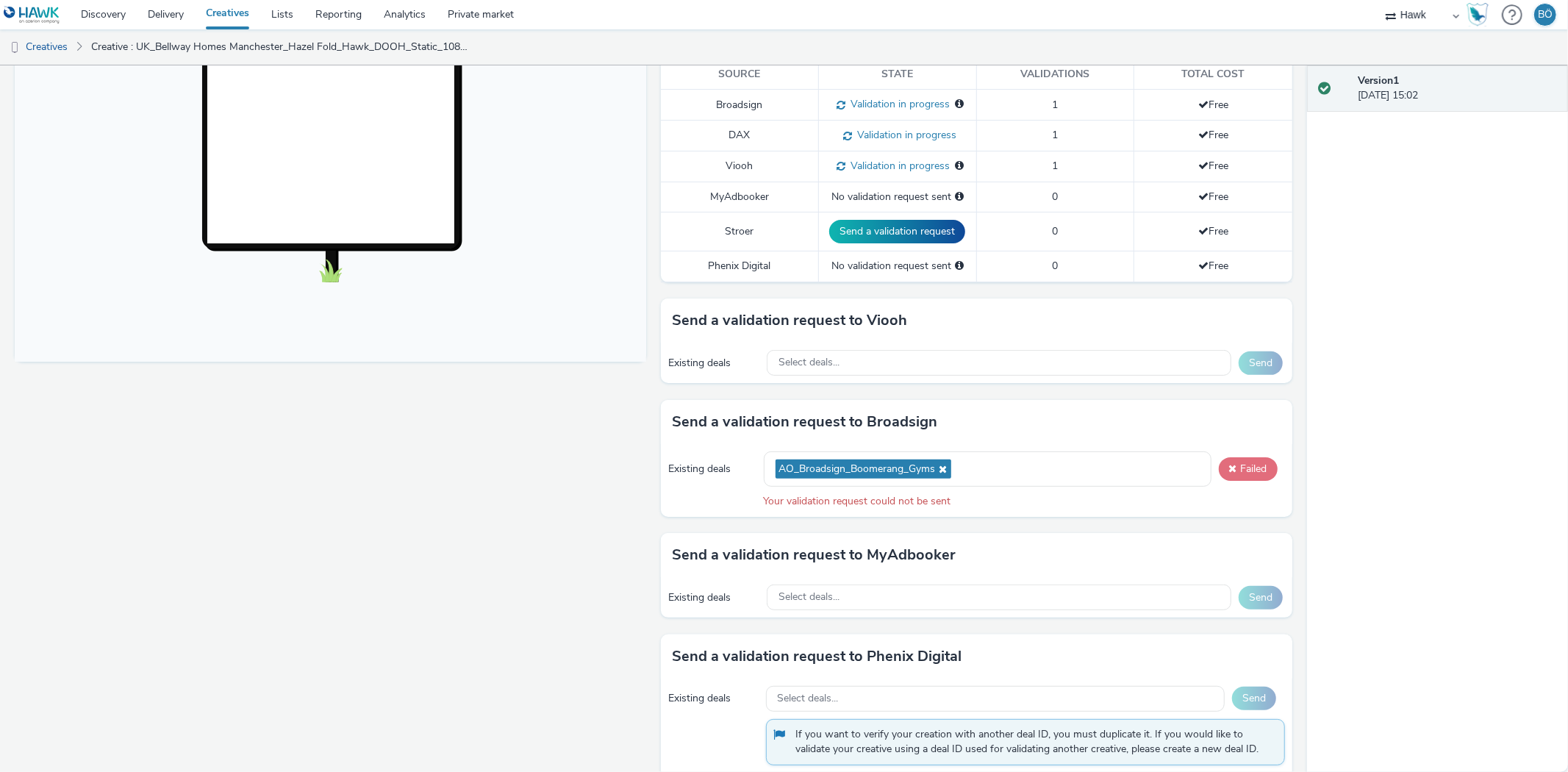
click at [1252, 468] on button "Failed" at bounding box center [1247, 469] width 59 height 23
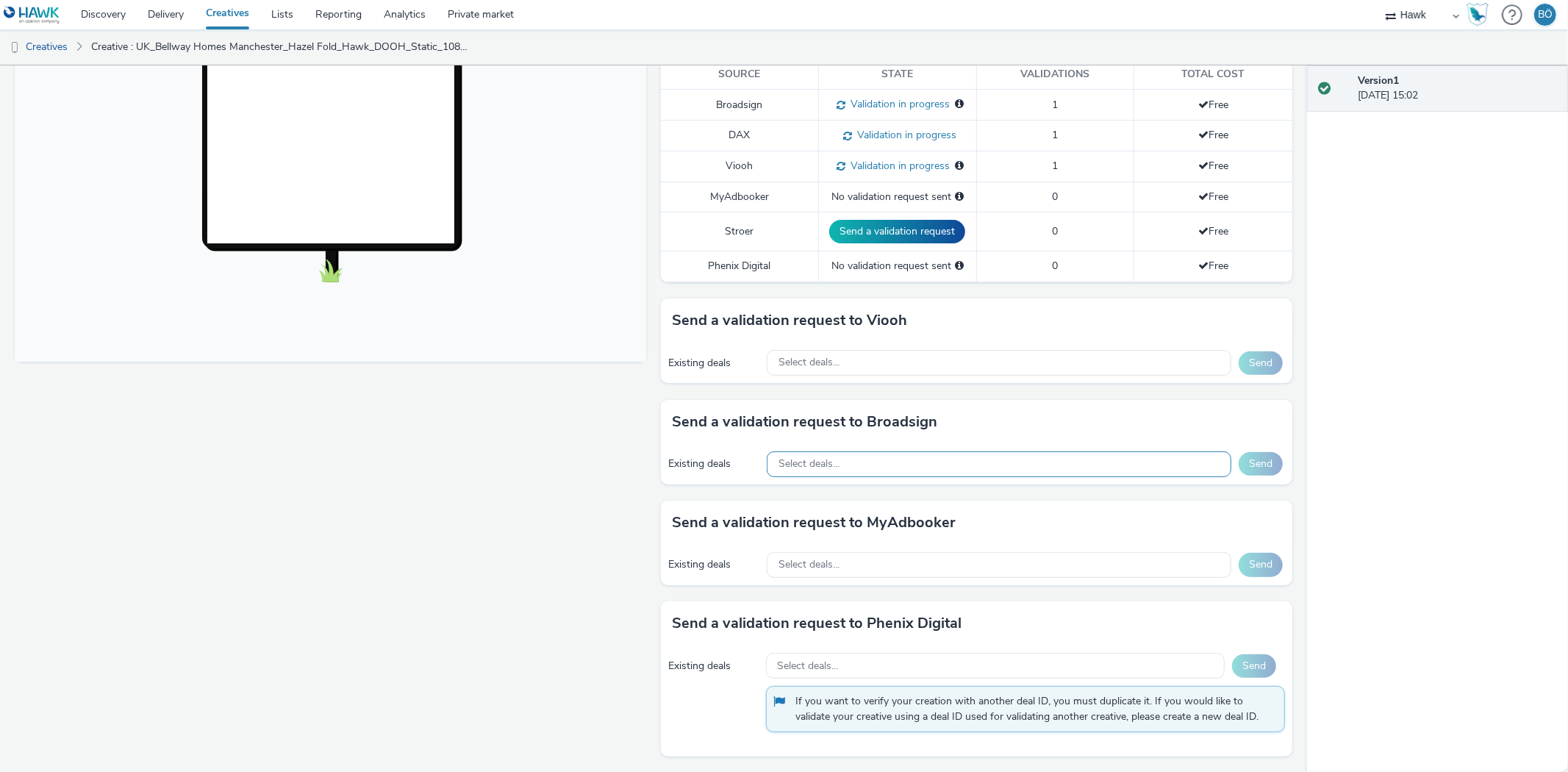
click at [957, 468] on div "Select deals..." at bounding box center [999, 464] width 464 height 26
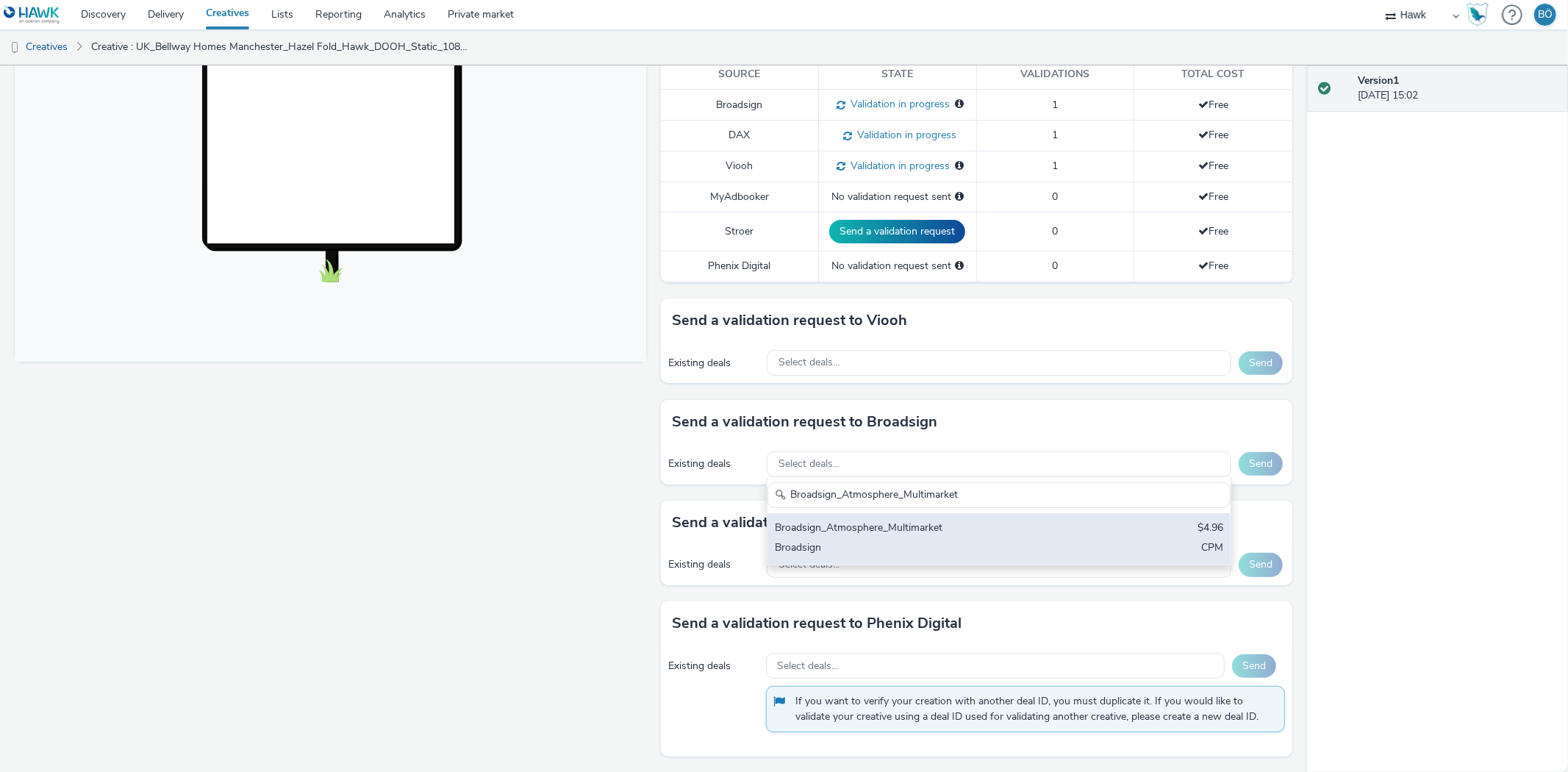
type input "Broadsign_Atmosphere_Multimarket"
click at [949, 527] on div "Broadsign_Atmosphere_Multimarket" at bounding box center [923, 529] width 297 height 17
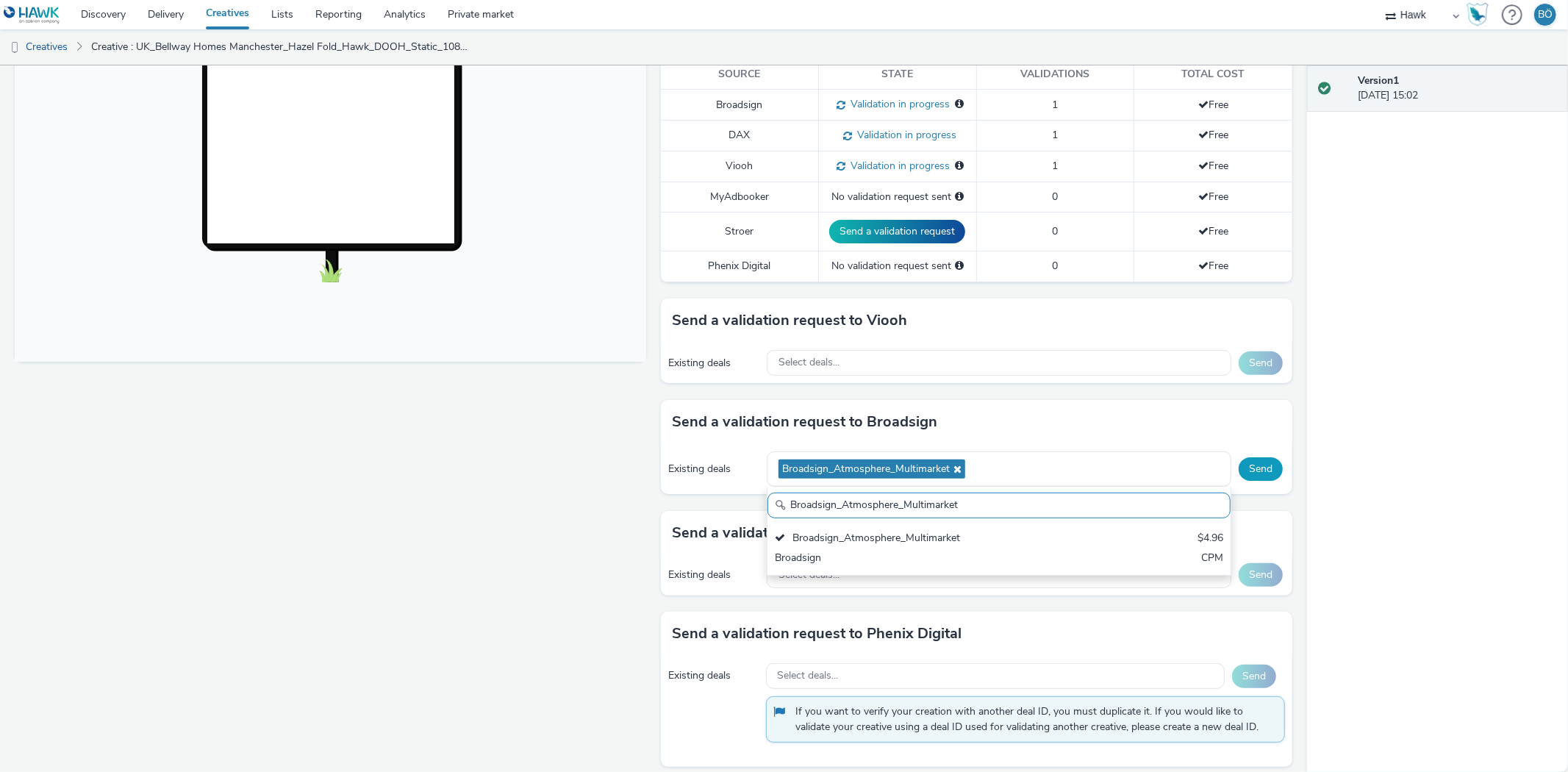
click at [1256, 469] on button "Send" at bounding box center [1260, 469] width 44 height 23
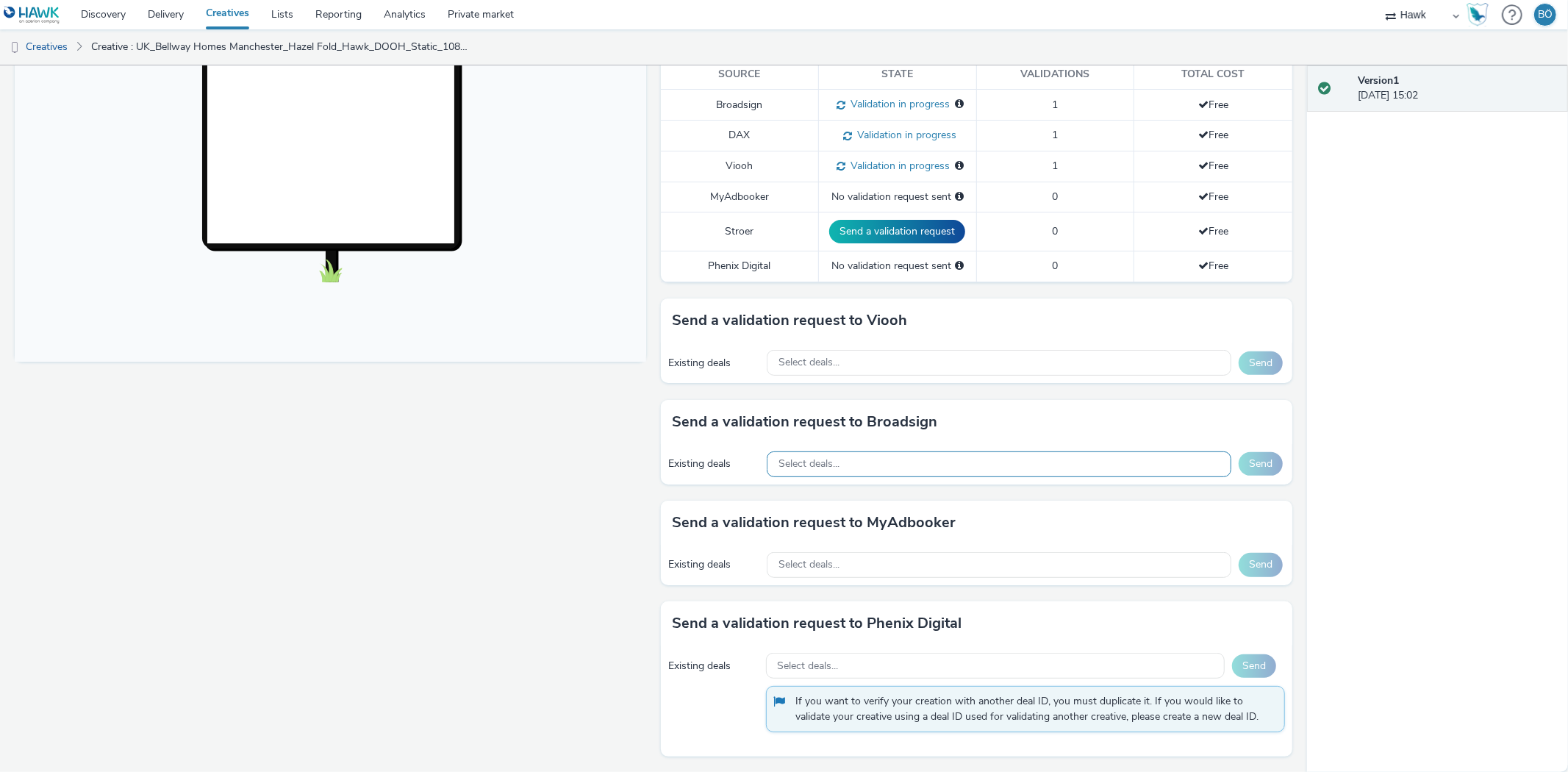
click at [816, 461] on span "Select deals..." at bounding box center [809, 464] width 61 height 12
paste input "Broadsign_Atmosphere_Multimarket"
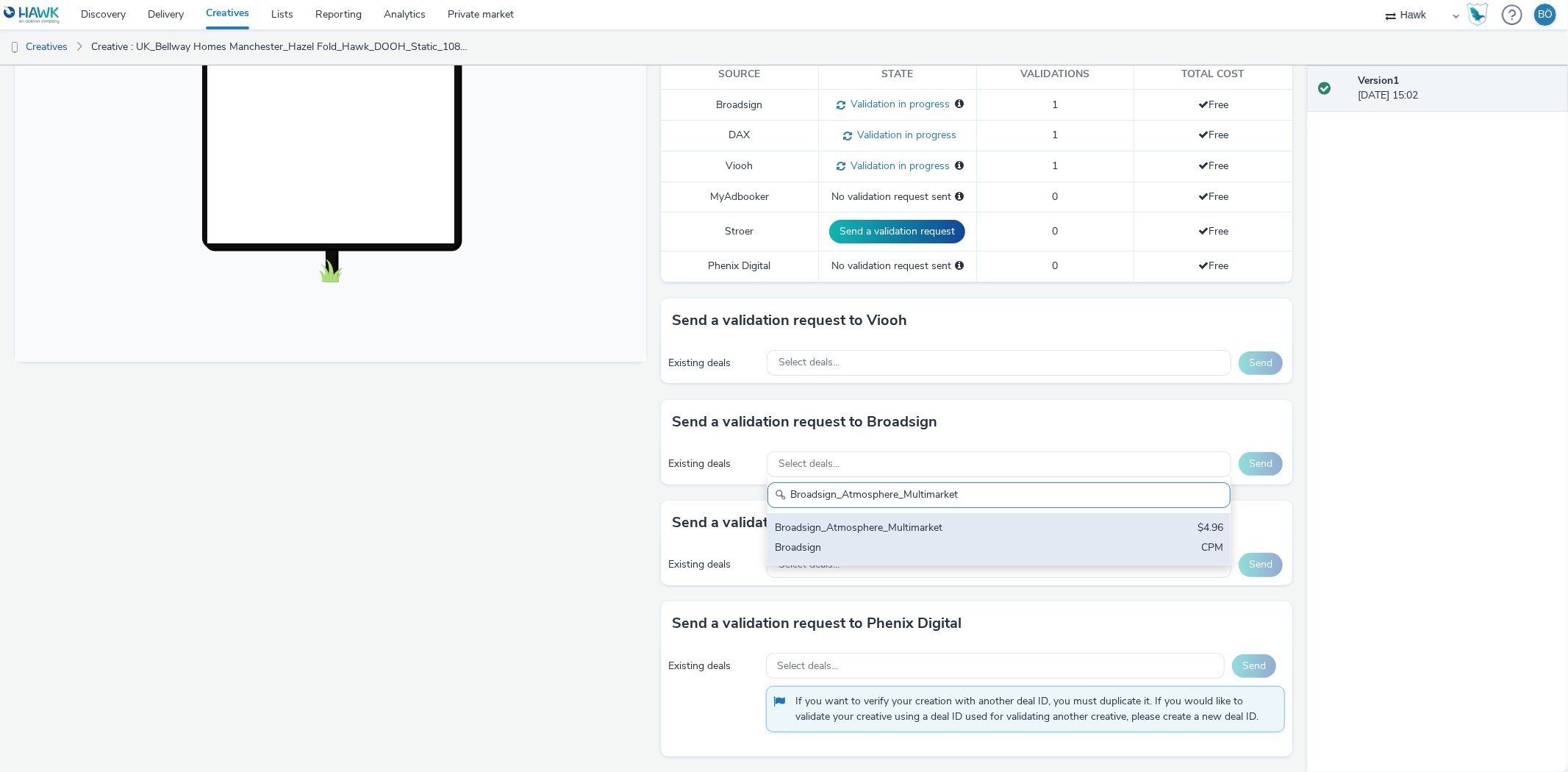
type input "Broadsign_Atmosphere_Multimarket"
click at [914, 544] on div "Broadsign" at bounding box center [923, 549] width 297 height 17
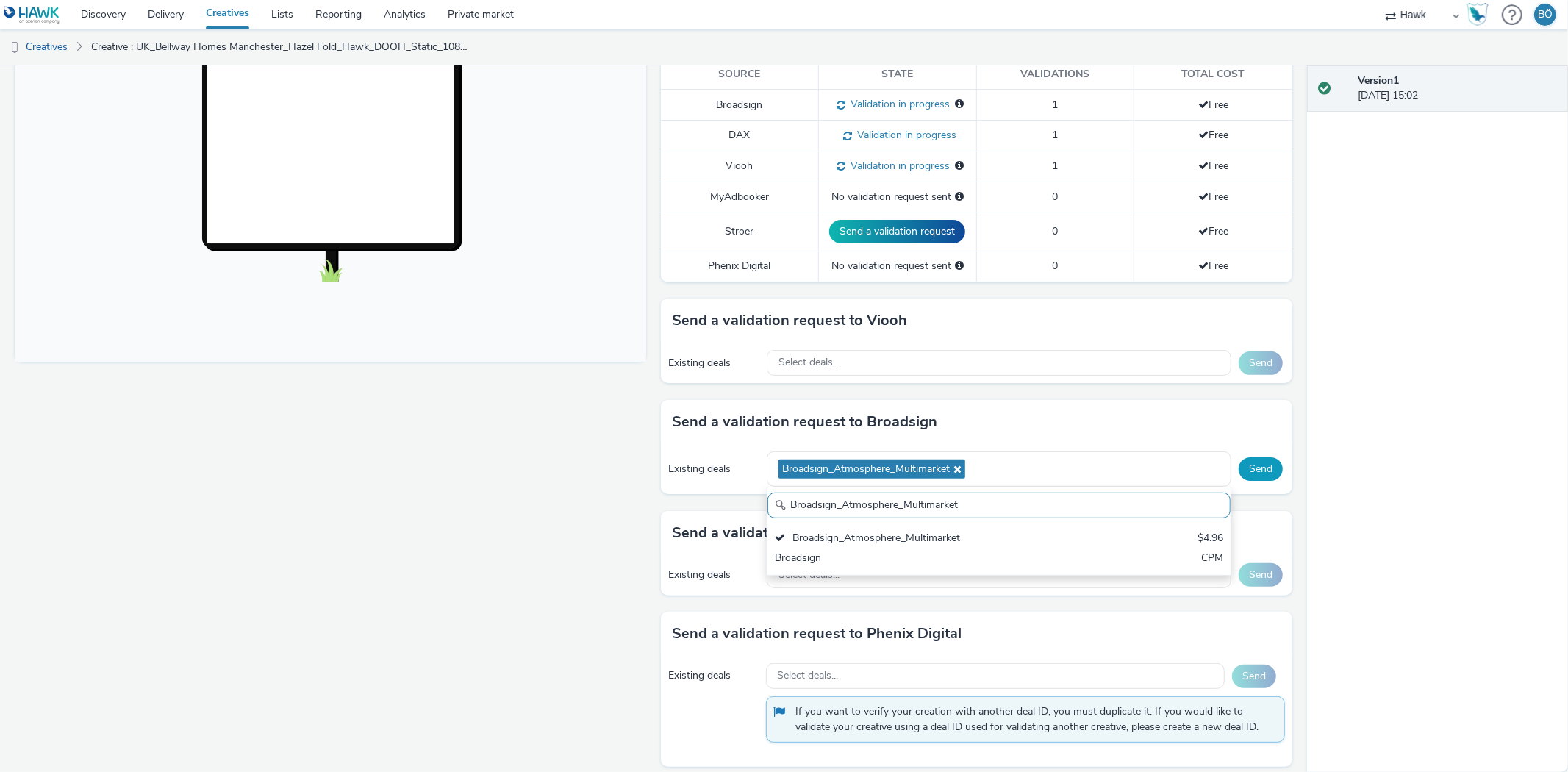
click at [1248, 465] on button "Send" at bounding box center [1260, 469] width 44 height 23
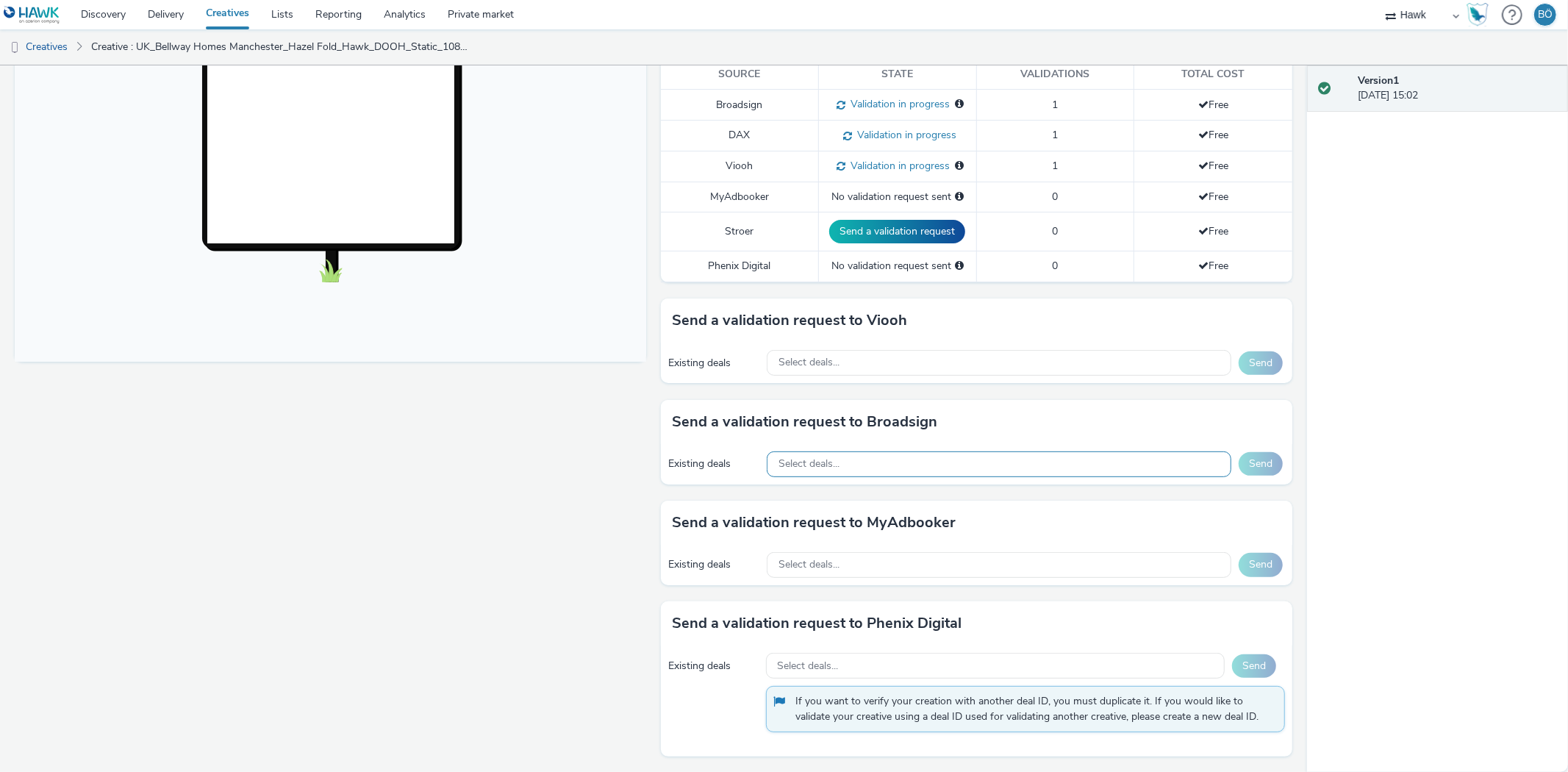
click at [854, 471] on div "Select deals..." at bounding box center [999, 464] width 464 height 26
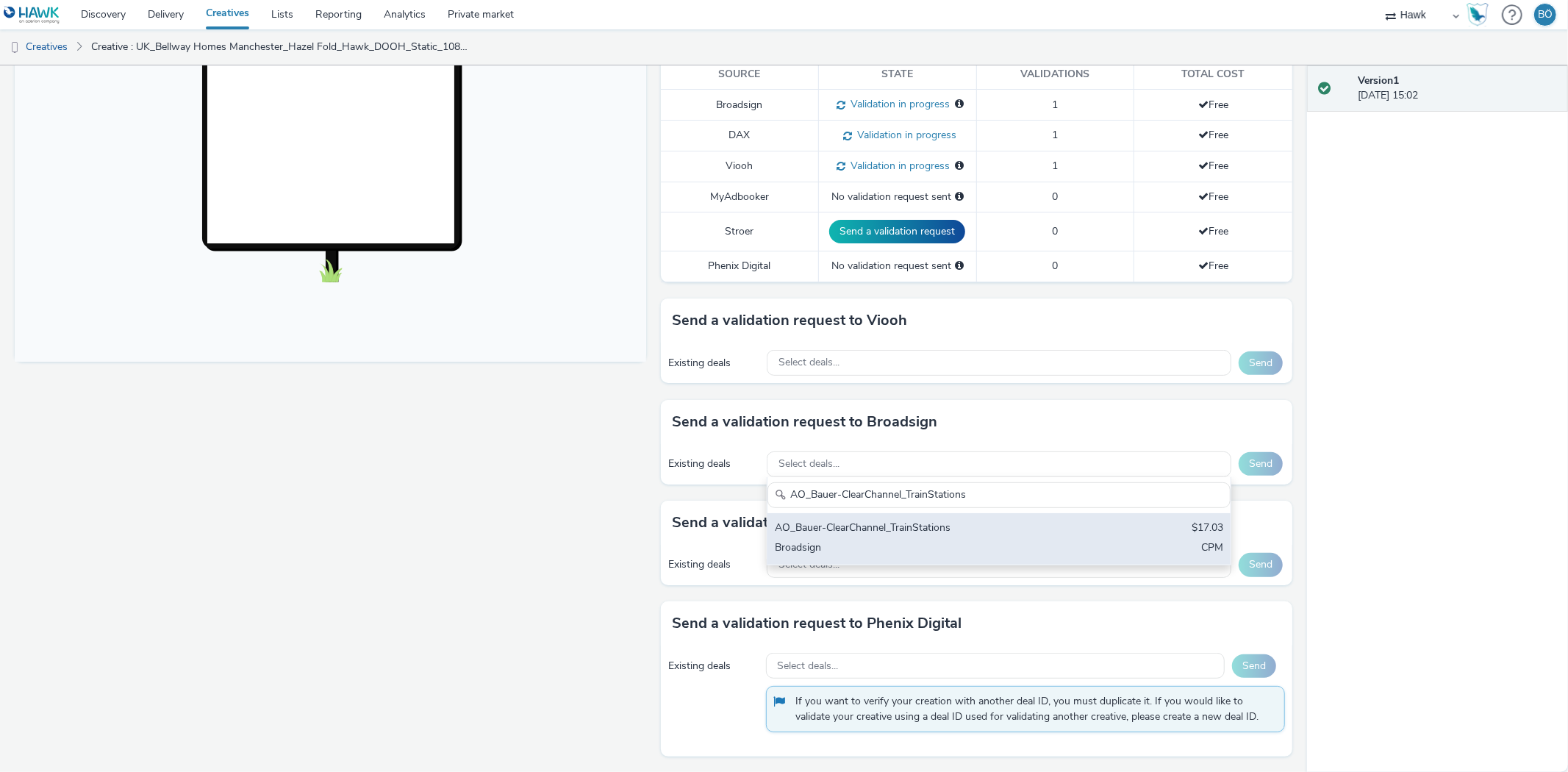
type input "AO_Bauer-ClearChannel_TrainStations"
click at [929, 537] on div "AO_Bauer-ClearChannel_TrainStations" at bounding box center [923, 529] width 297 height 17
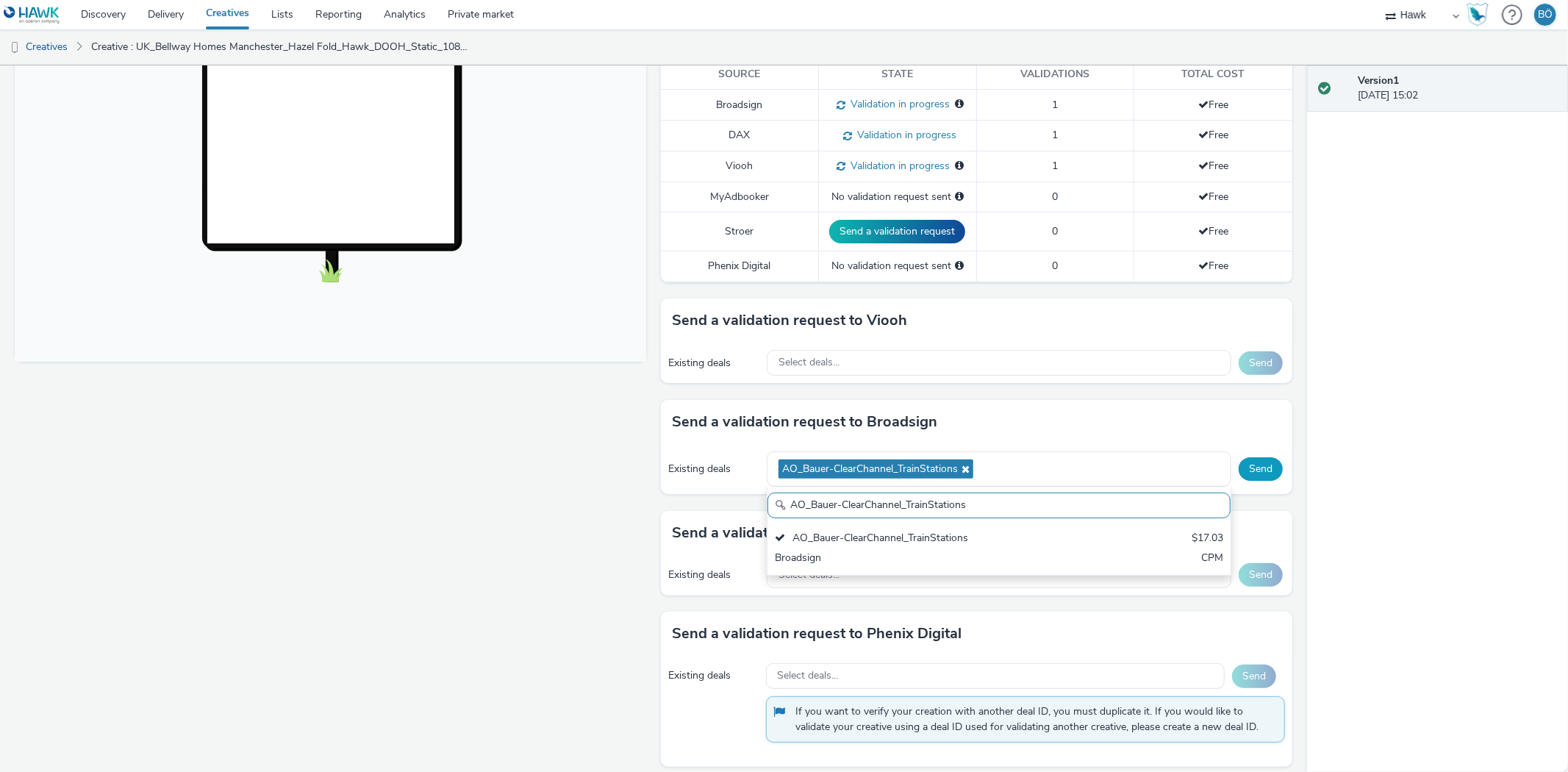
click at [1251, 467] on button "Send" at bounding box center [1260, 469] width 44 height 23
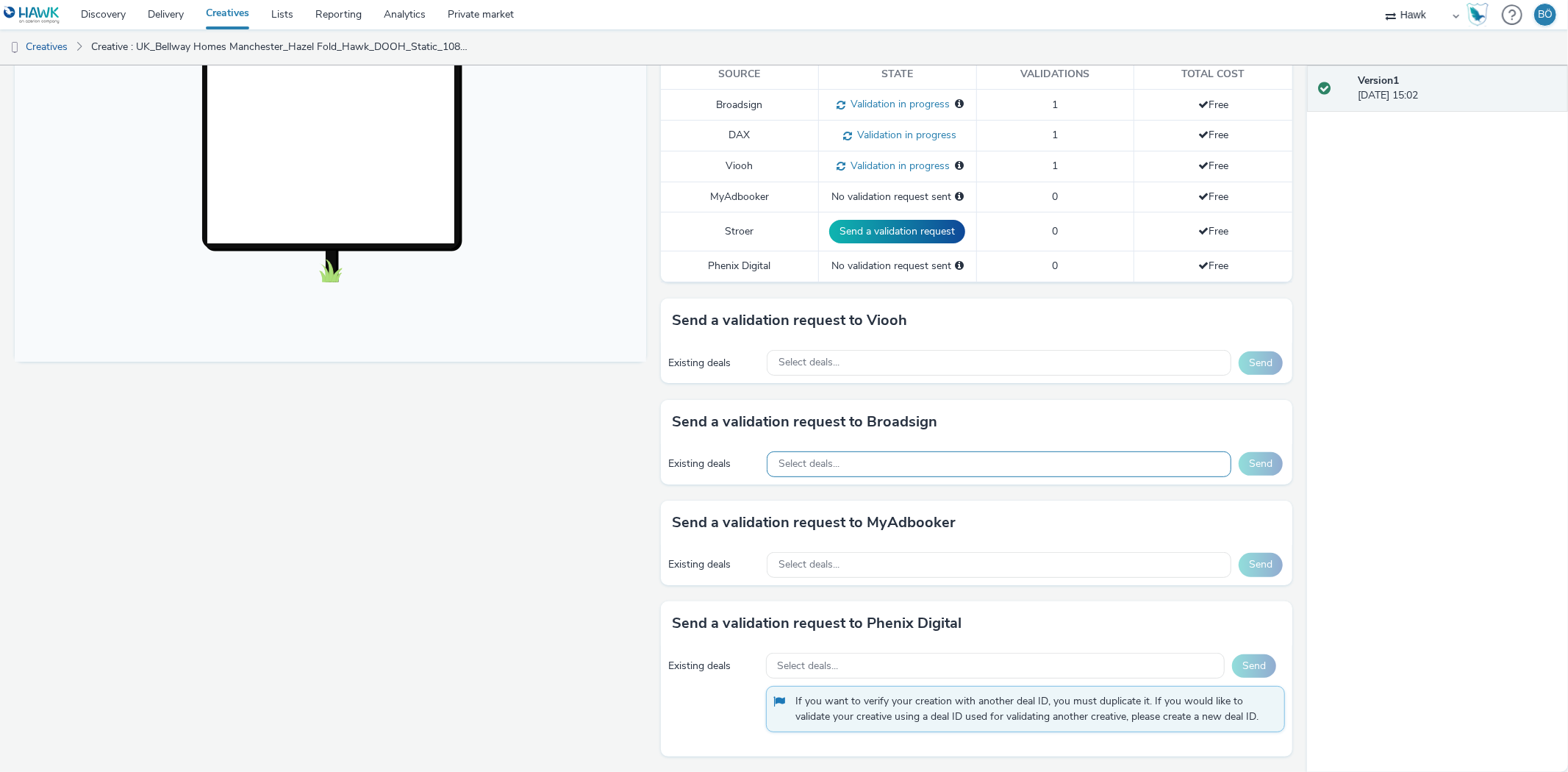
click at [837, 464] on div "Select deals..." at bounding box center [999, 464] width 464 height 26
paste input "AO_Bauer-ClearChannel_Supermarkets"
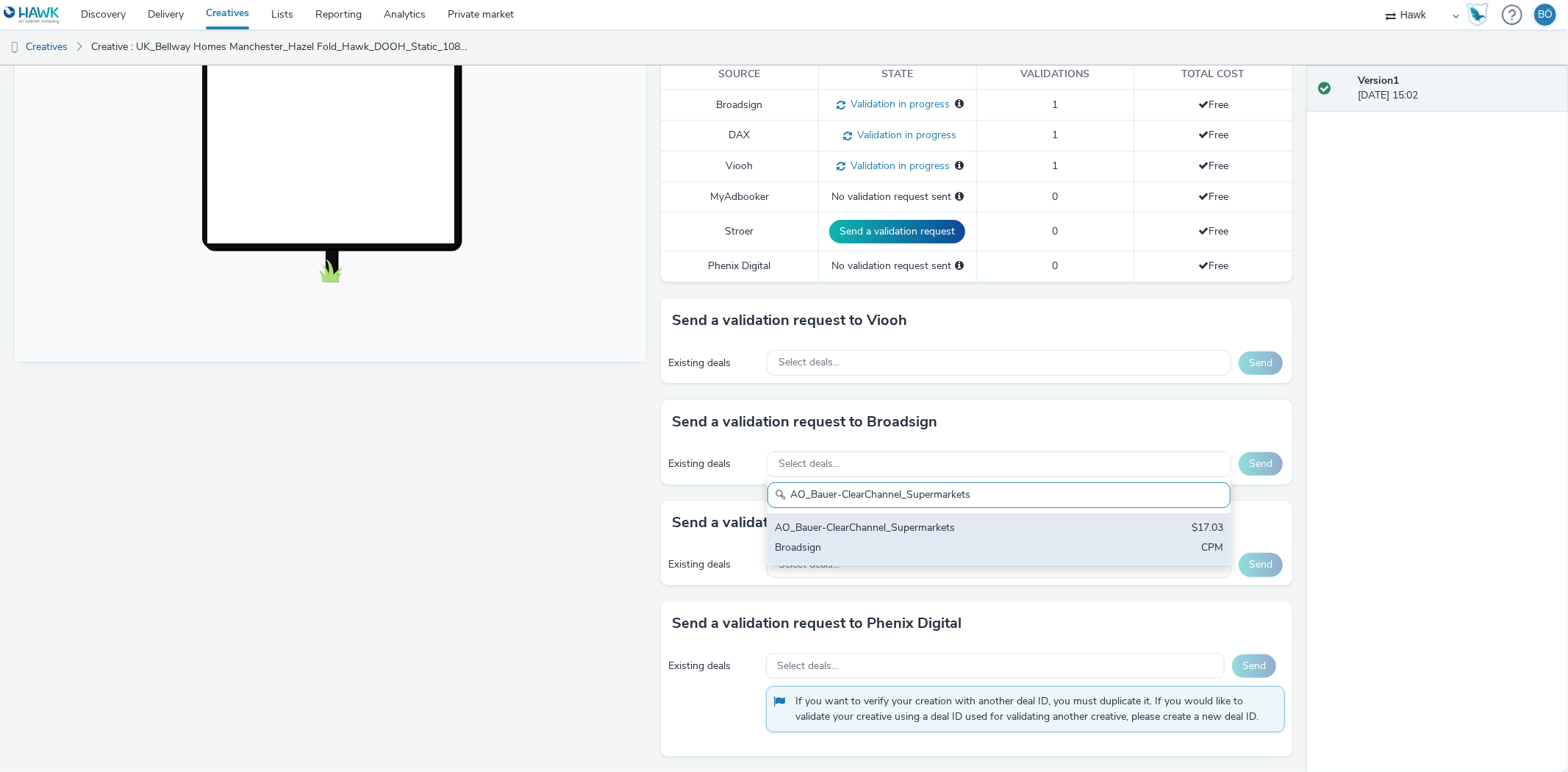
type input "AO_Bauer-ClearChannel_Supermarkets"
click at [906, 545] on div "Broadsign" at bounding box center [923, 549] width 297 height 17
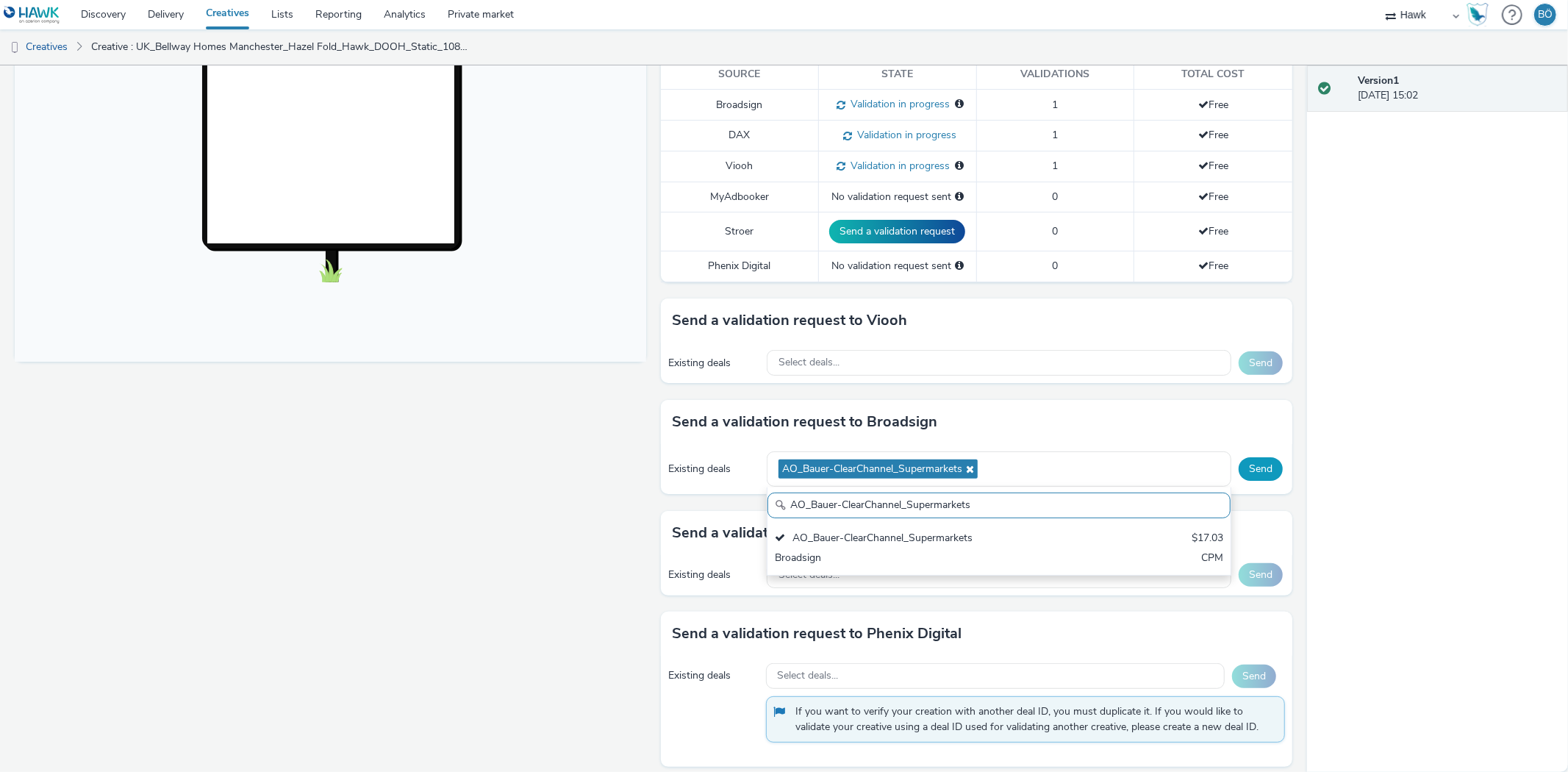
click at [1245, 468] on button "Send" at bounding box center [1260, 469] width 44 height 23
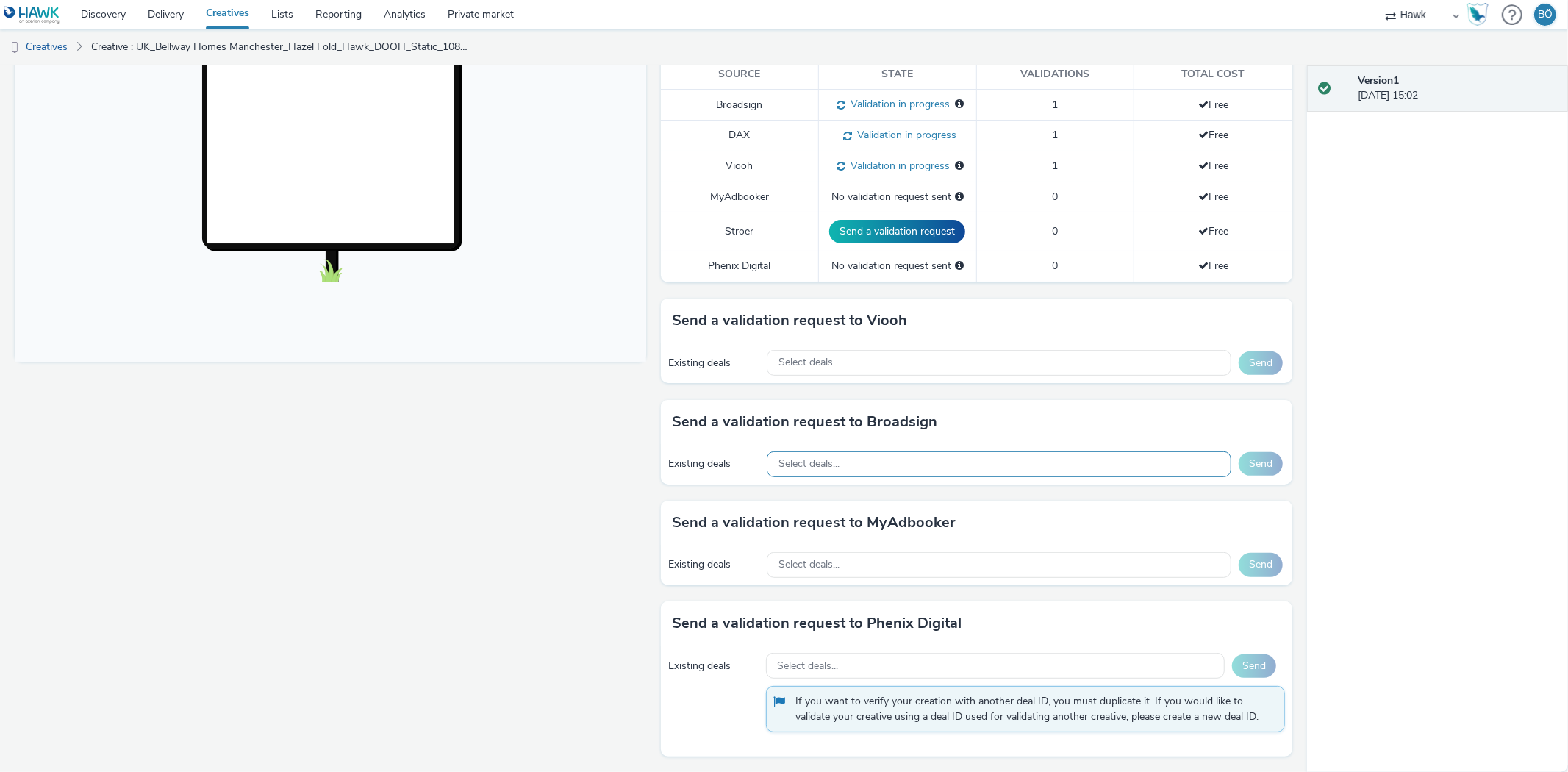
click at [870, 472] on div "Select deals..." at bounding box center [999, 464] width 464 height 26
paste input "AO_Bauer-ClearChannel_Malls"
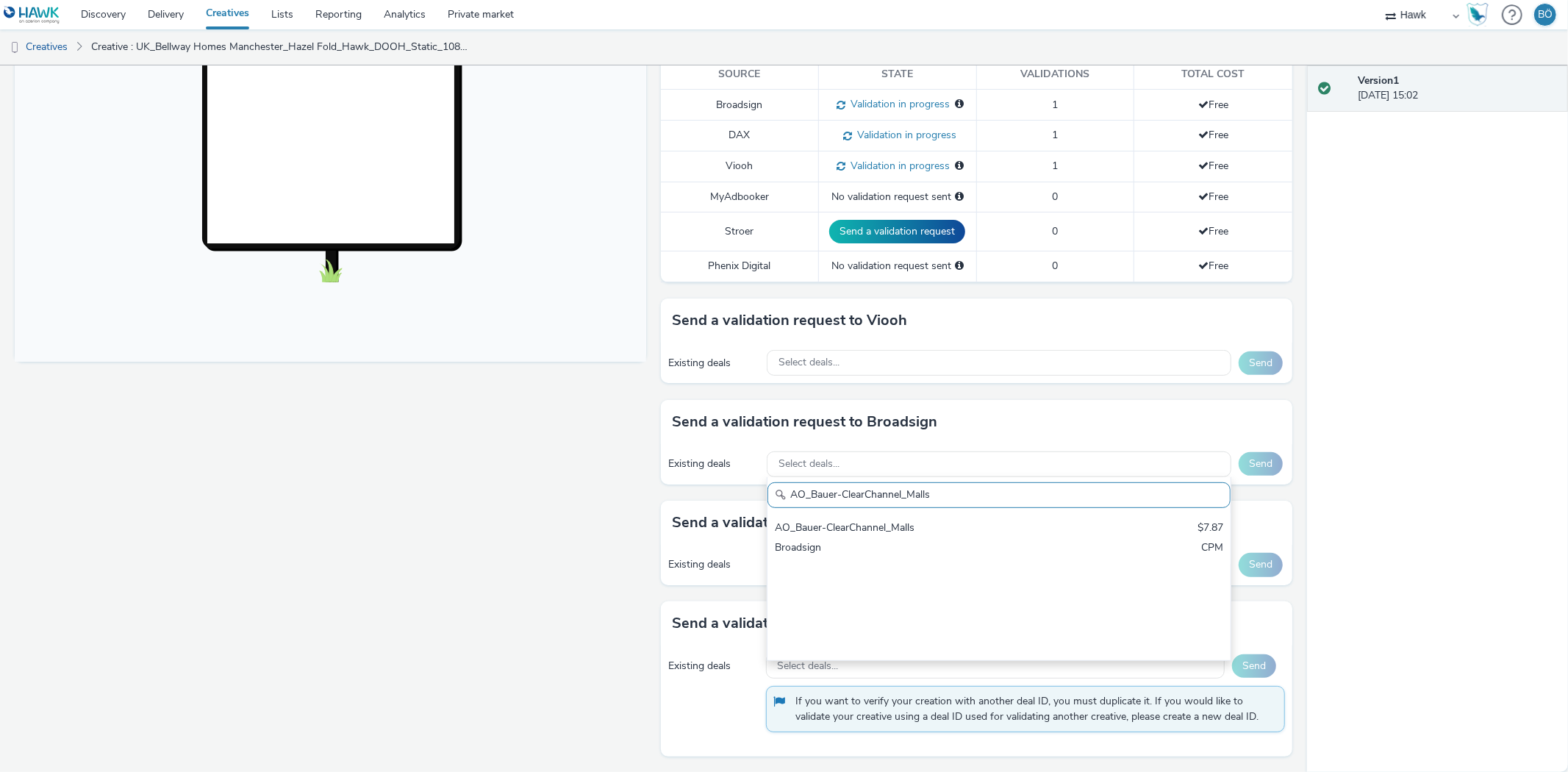
scroll to position [0, 0]
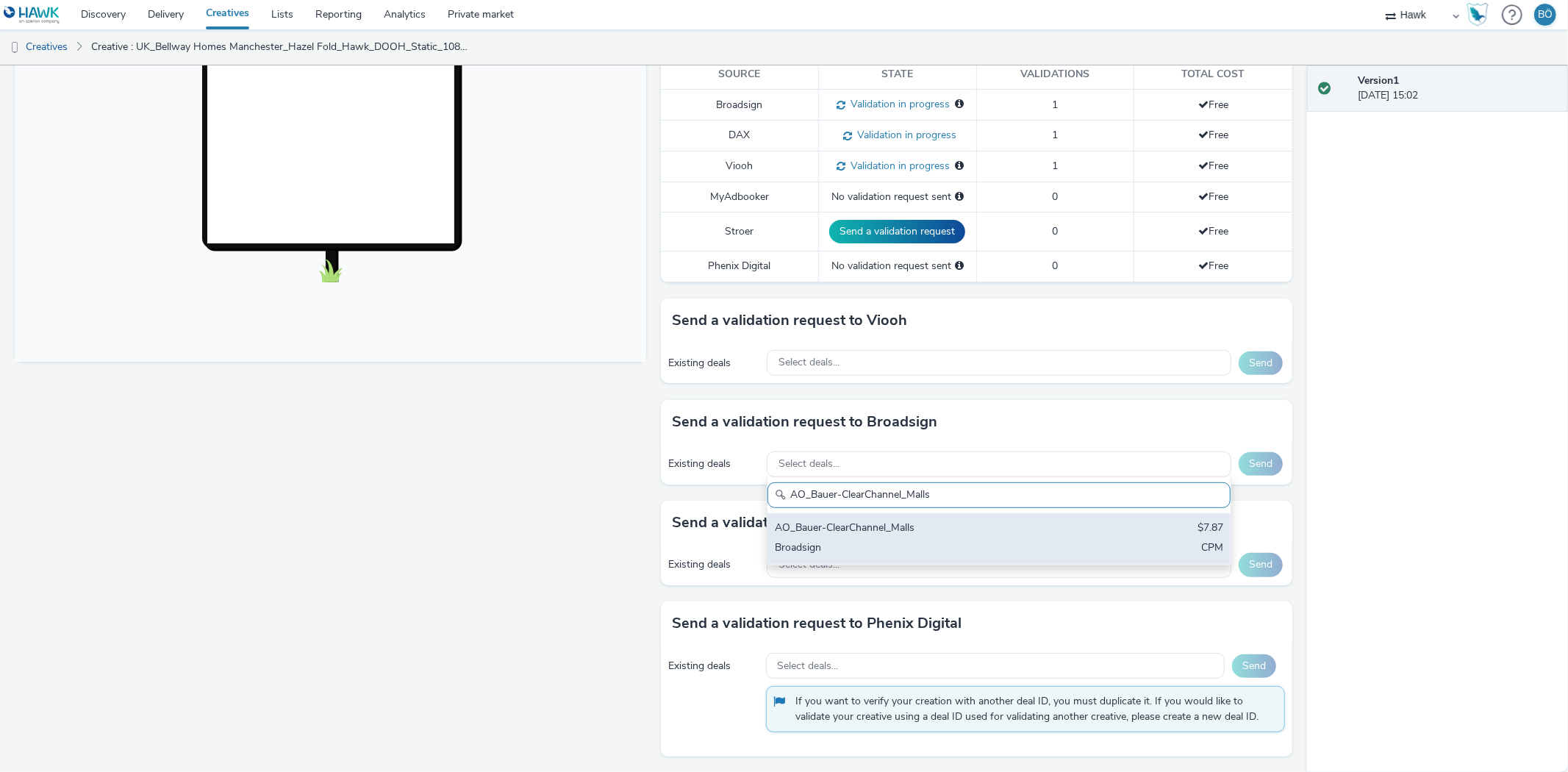
type input "AO_Bauer-ClearChannel_Malls"
click at [915, 534] on div "AO_Bauer-ClearChannel_Malls" at bounding box center [923, 529] width 297 height 17
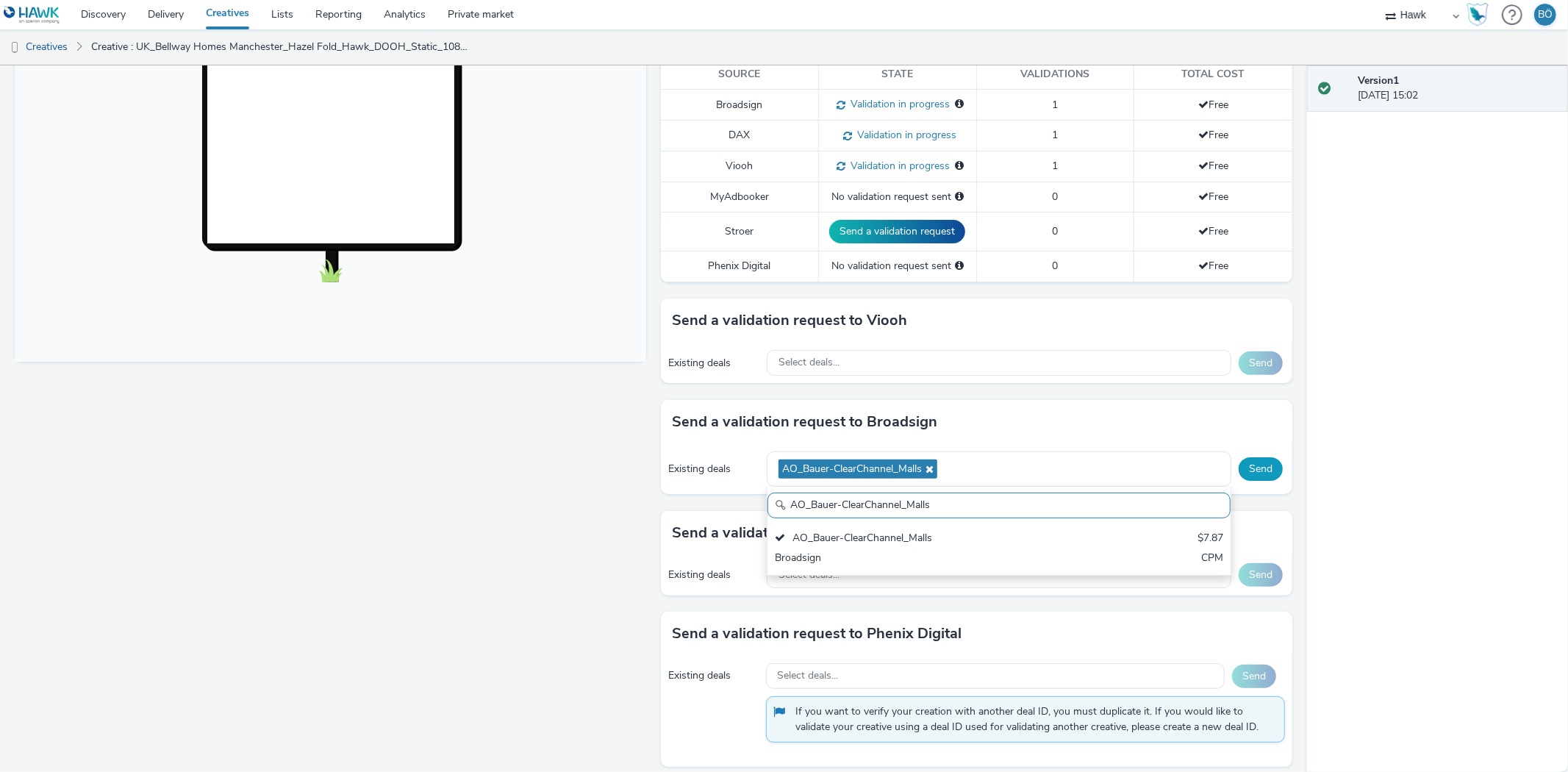
click at [1251, 467] on button "Send" at bounding box center [1260, 469] width 44 height 23
